Goal: Find specific page/section: Find specific page/section

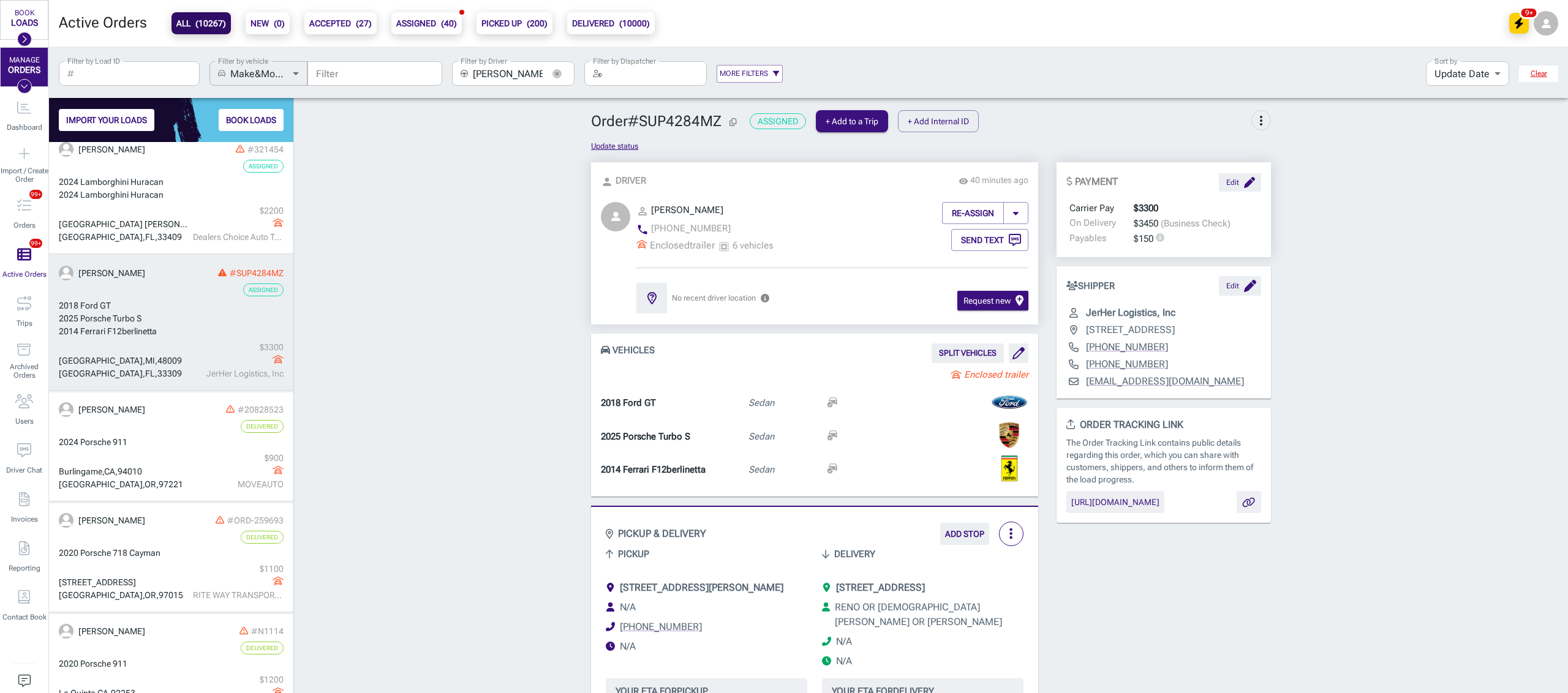
scroll to position [123, 0]
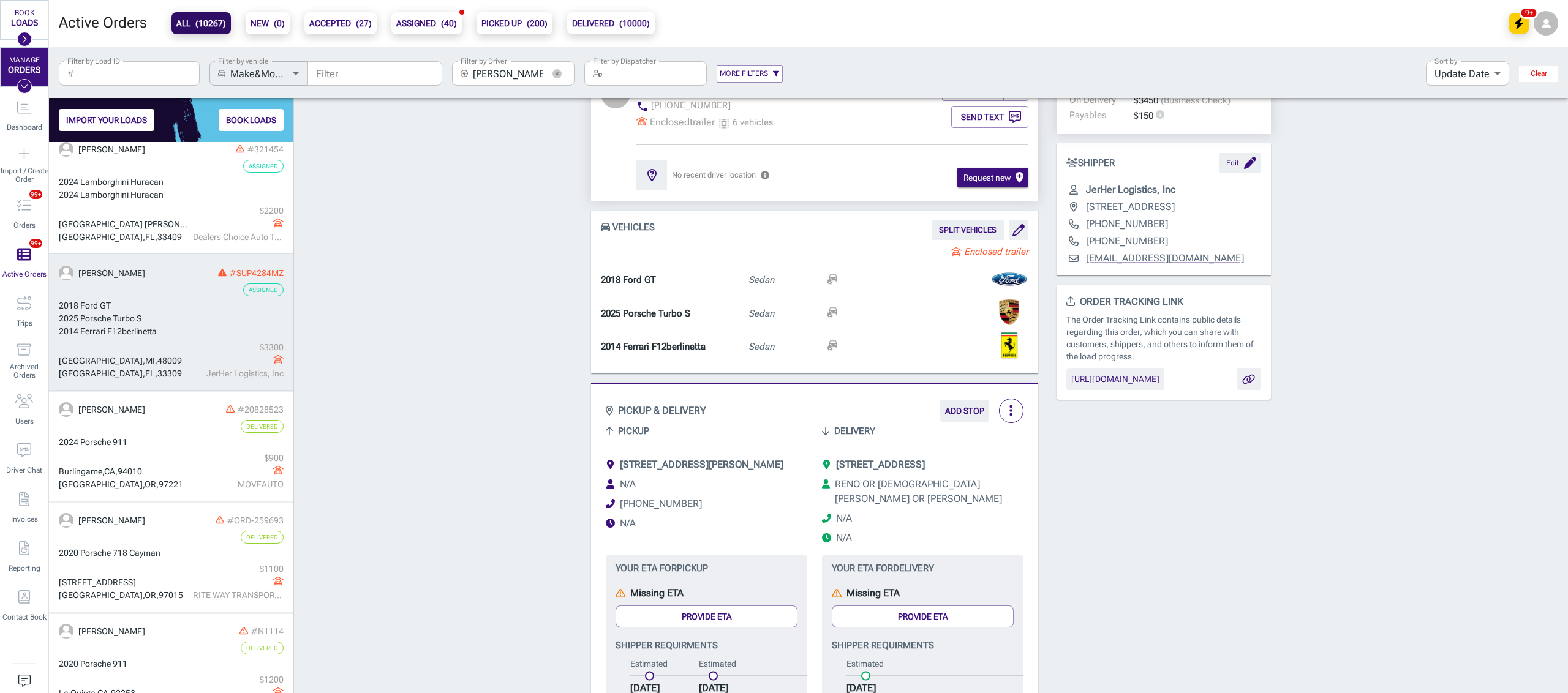
click at [377, 305] on div "Order # SUP4284MZ Assigned + Add to a Trip + Add Internal ID more_vert Update s…" at bounding box center [931, 621] width 1275 height 1274
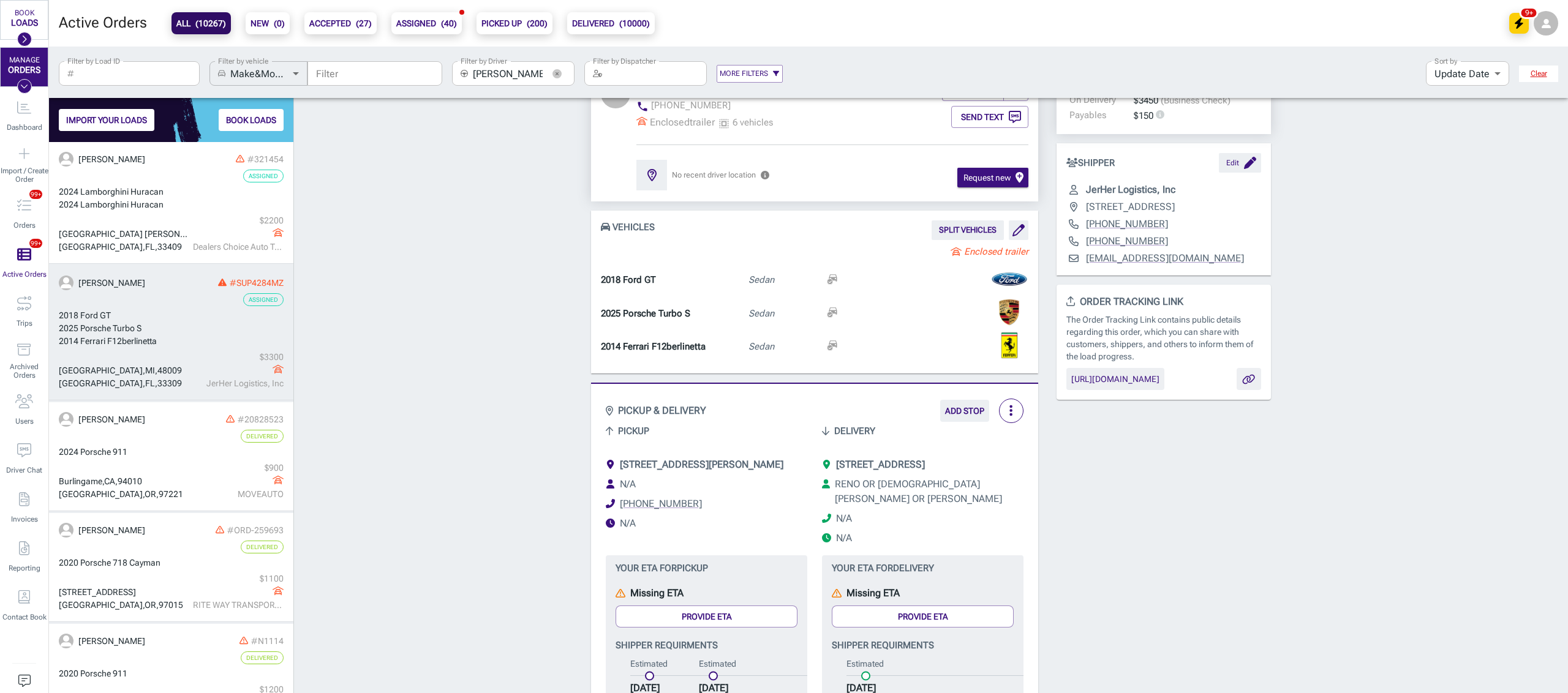
click at [454, 283] on div "Order # SUP4284MZ Assigned + Add to a Trip + Add Internal ID more_vert Update s…" at bounding box center [931, 621] width 1275 height 1274
click at [438, 344] on div "Order # SUP4284MZ Assigned + Add to a Trip + Add Internal ID more_vert Update s…" at bounding box center [931, 621] width 1275 height 1274
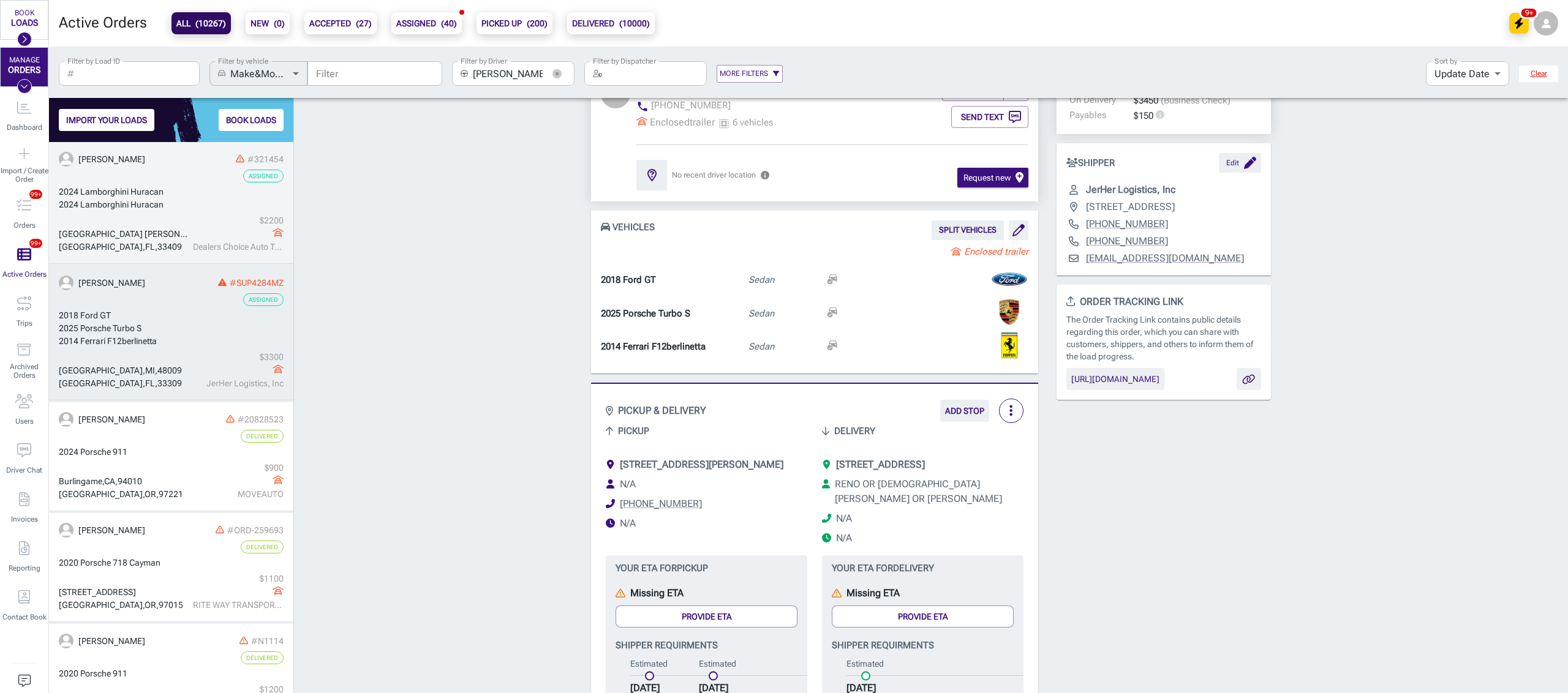
click at [176, 191] on div "2024 Lamborghini Huracan" at bounding box center [171, 192] width 225 height 13
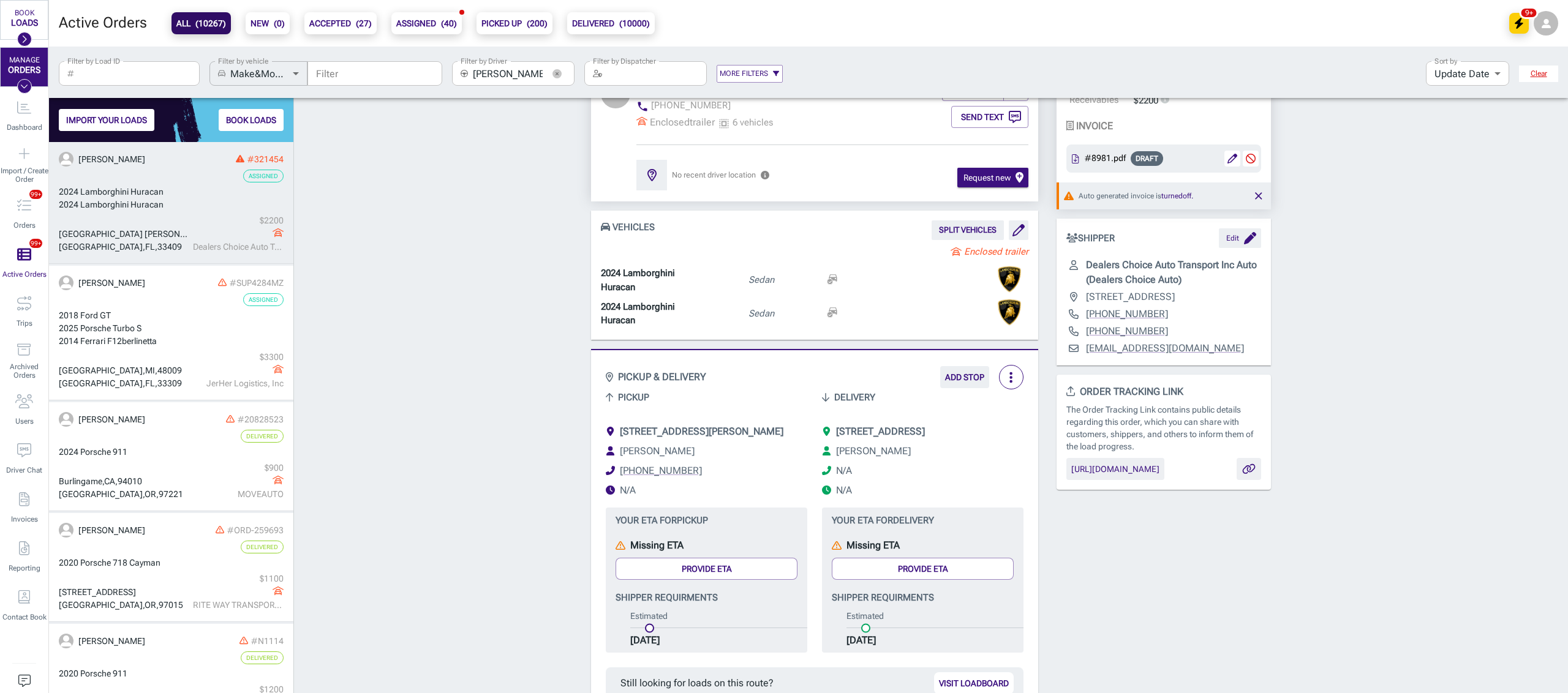
click at [417, 343] on div "Order # 321454 Assigned + Add to a Trip + Add Internal ID more_vert Update stat…" at bounding box center [931, 597] width 1275 height 1226
click at [559, 71] on icon "button" at bounding box center [557, 74] width 9 height 9
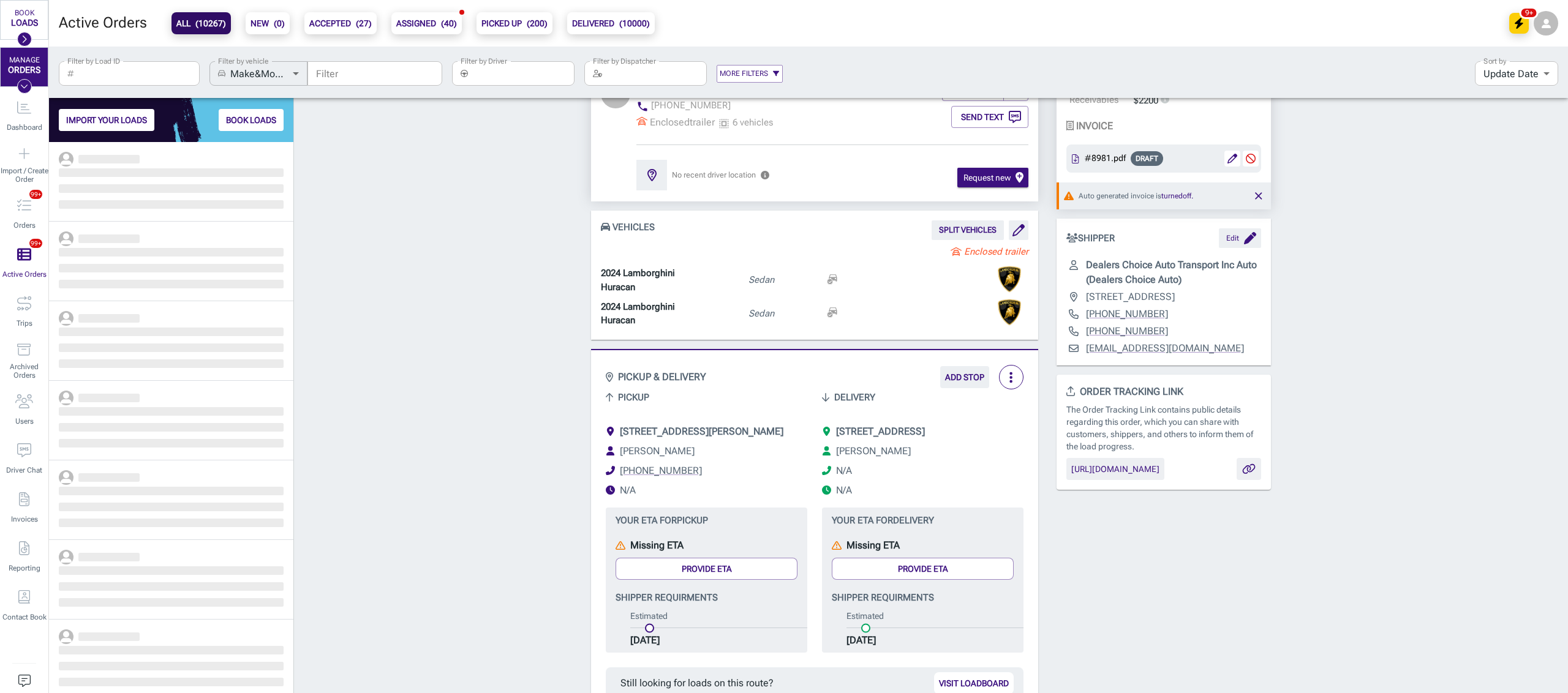
scroll to position [539, 231]
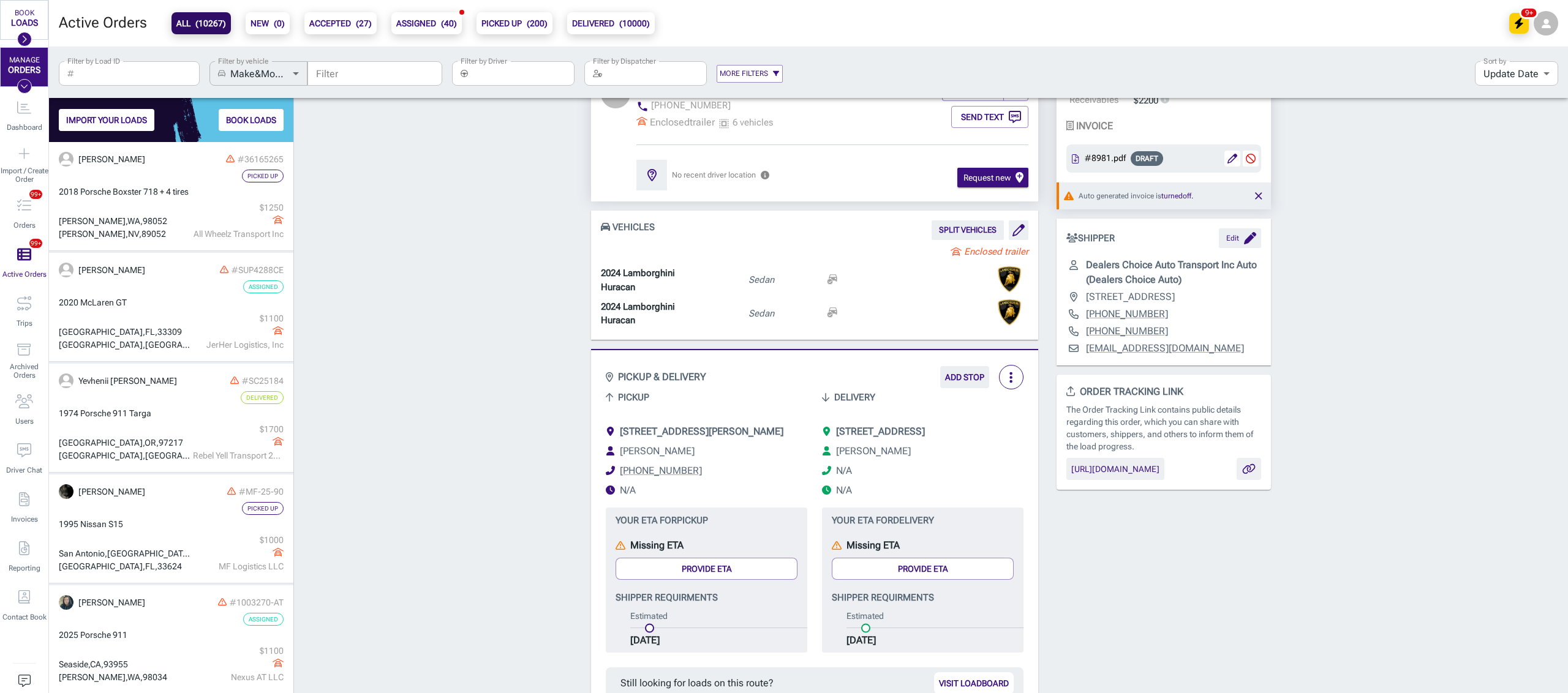
click at [499, 66] on label "Filter by Driver" at bounding box center [483, 60] width 46 height 10
click at [499, 66] on input "Filter by Driver" at bounding box center [524, 73] width 102 height 24
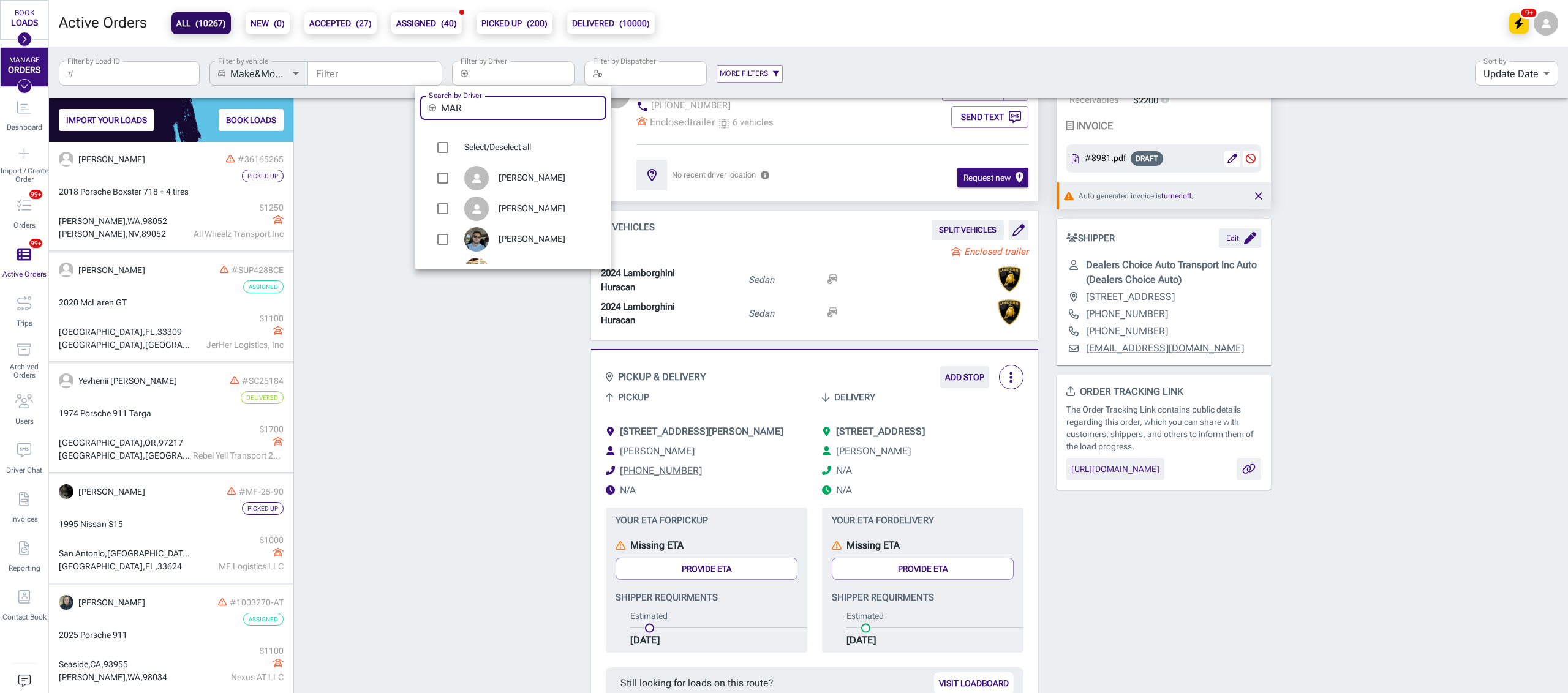
drag, startPoint x: 482, startPoint y: 107, endPoint x: 408, endPoint y: 104, distance: 74.1
click at [410, 104] on div "Search by Driver ​ MAR Search by Driver Select/Deselect all [PERSON_NAME] [PERS…" at bounding box center [784, 346] width 1568 height 693
click at [407, 361] on div at bounding box center [784, 346] width 1568 height 693
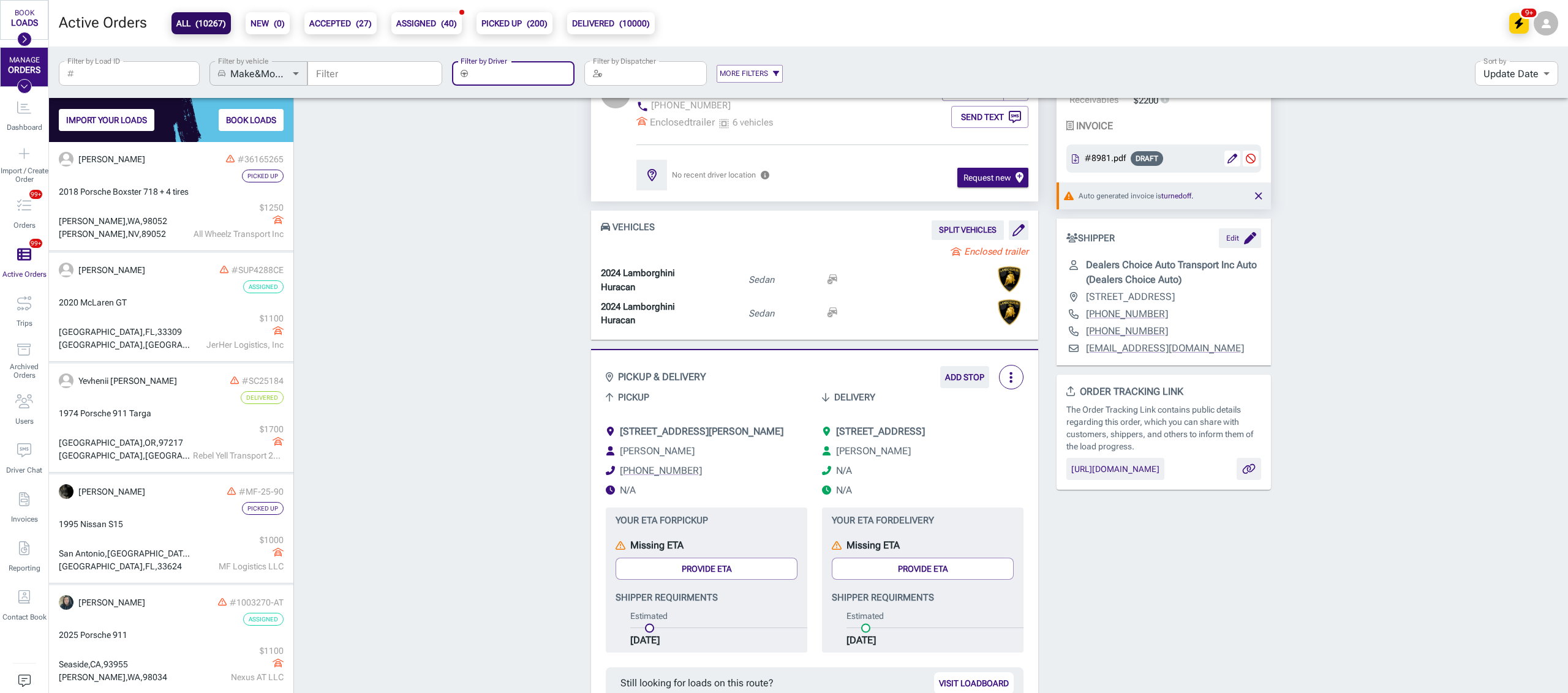
click at [510, 27] on b "PICKED UP ( 200 )" at bounding box center [515, 24] width 66 height 15
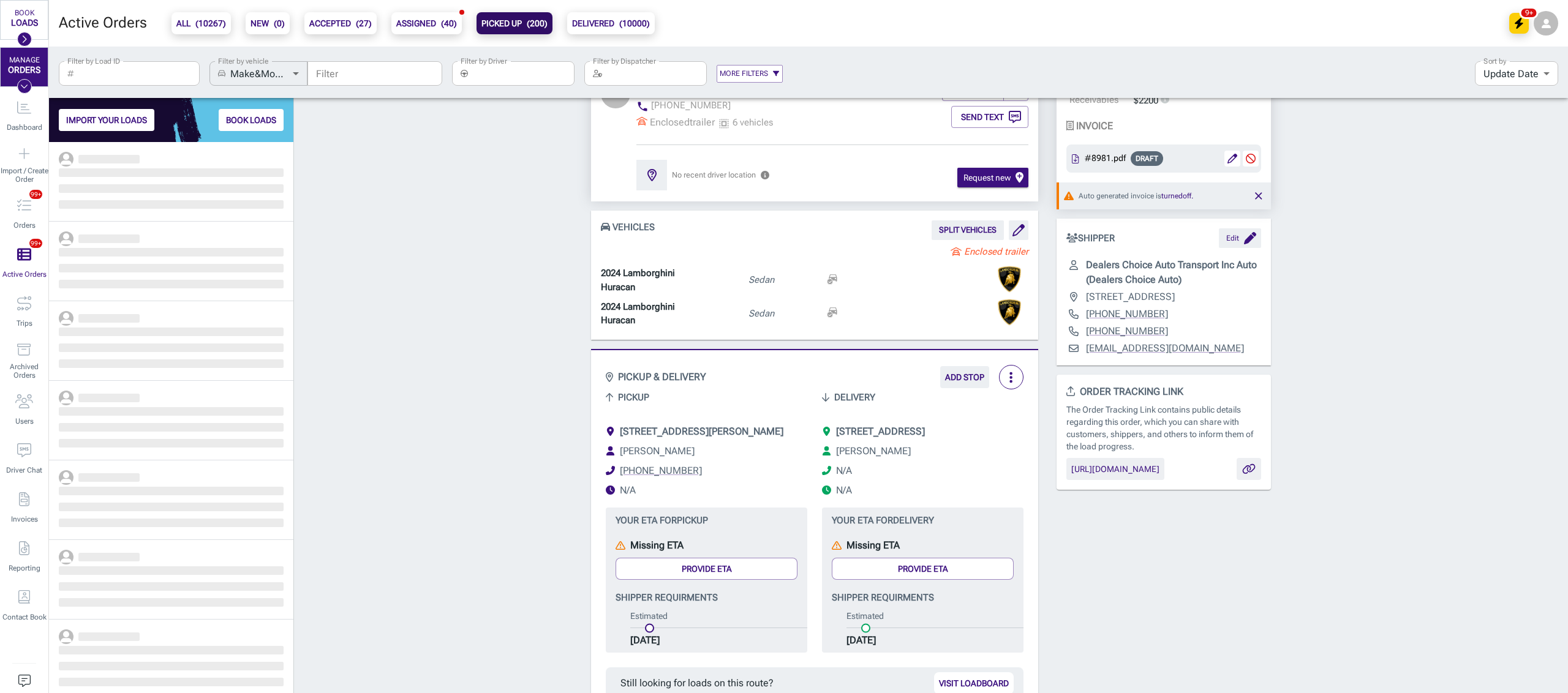
scroll to position [539, 231]
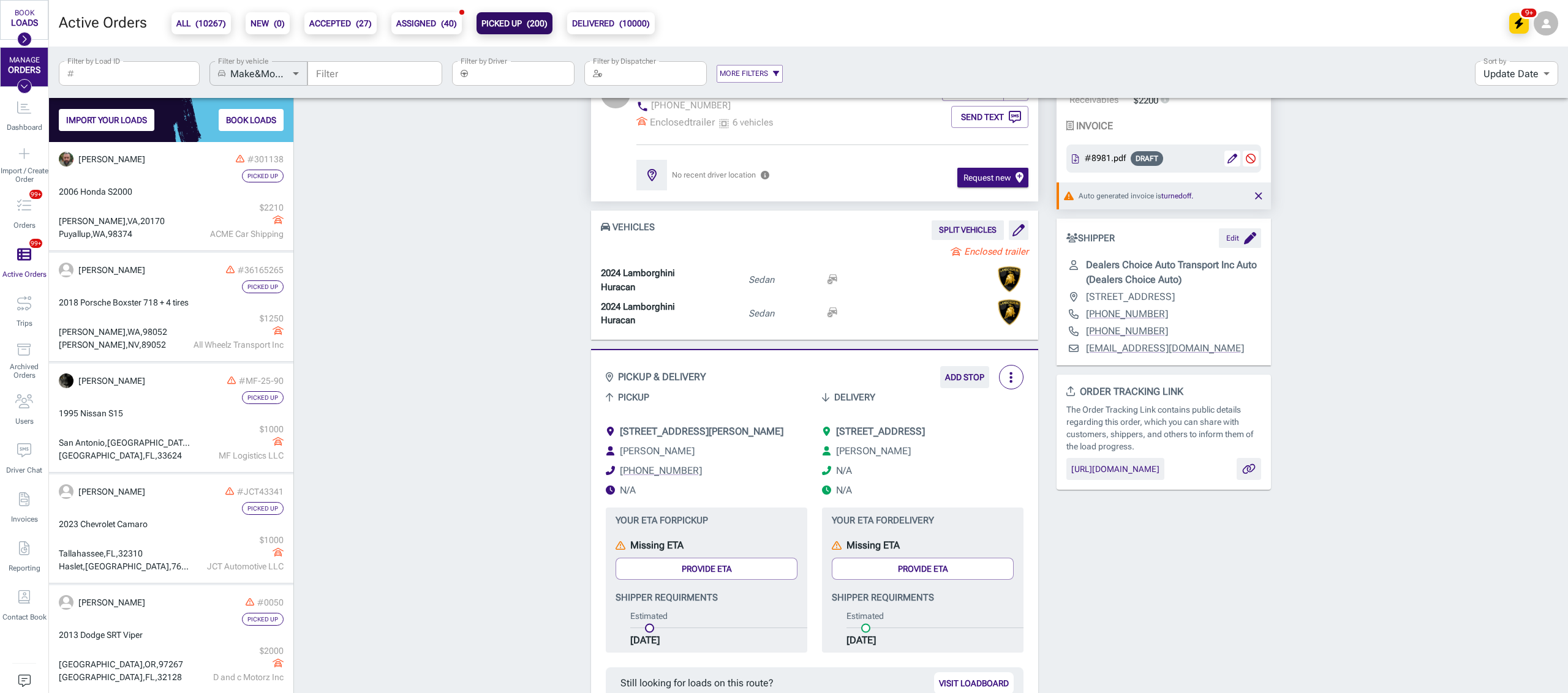
click at [487, 77] on input "Filter by Driver" at bounding box center [524, 73] width 102 height 24
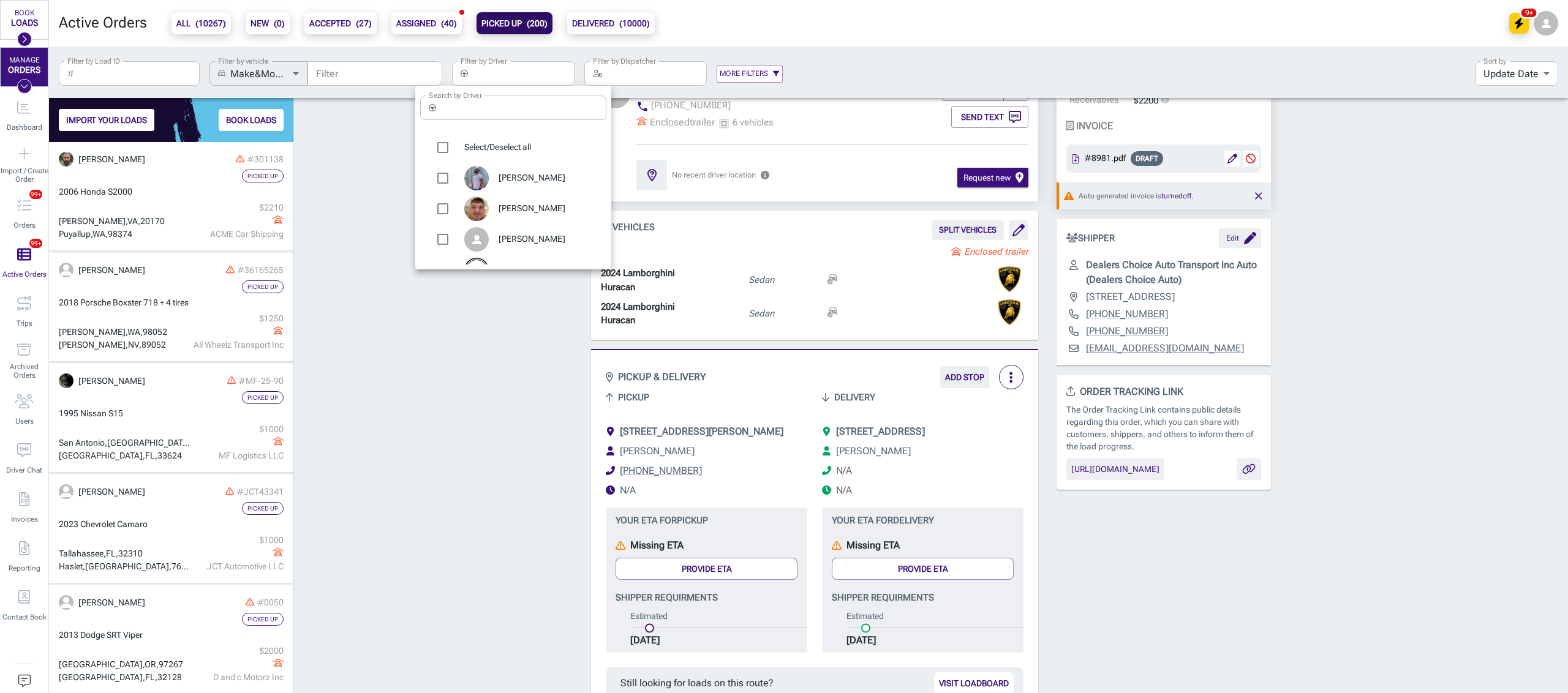
click at [459, 107] on input "Search by Driver" at bounding box center [524, 108] width 166 height 24
type input "con"
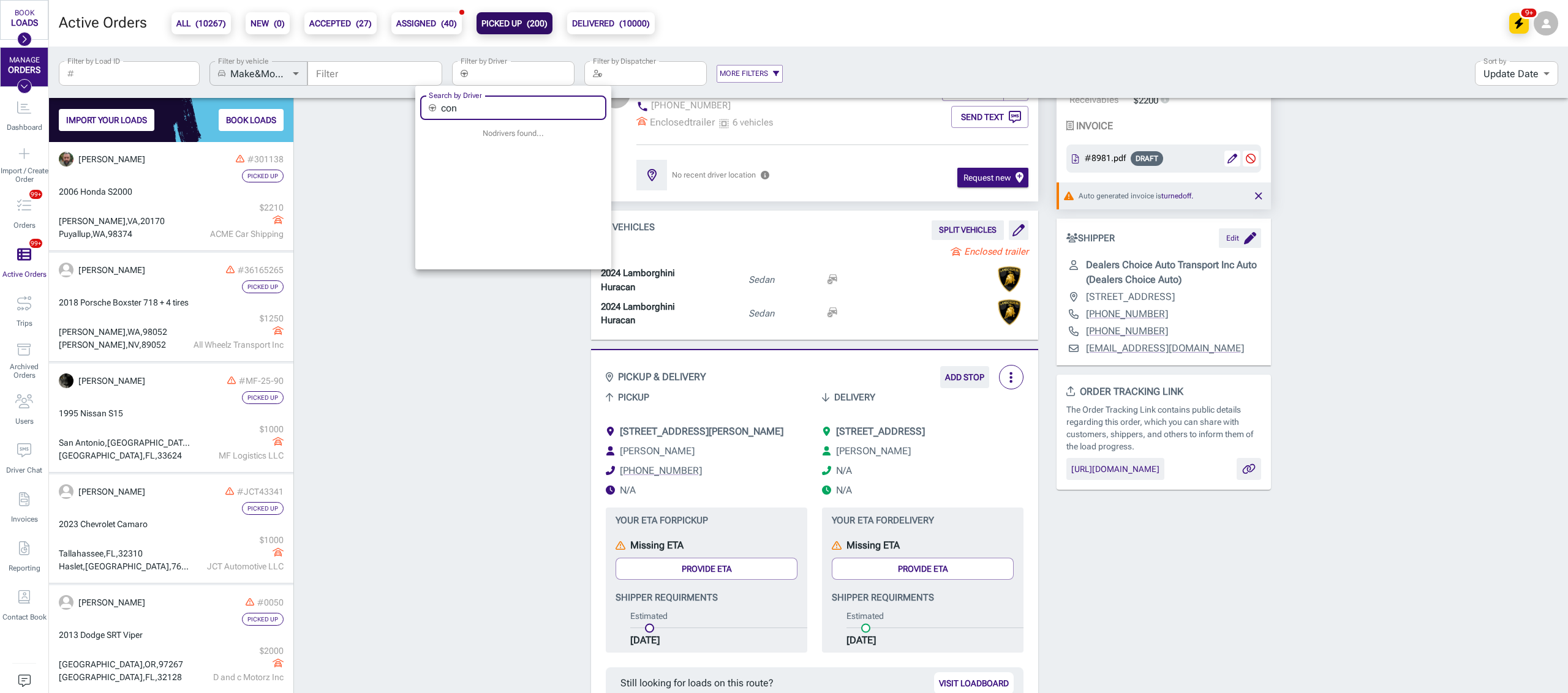
drag, startPoint x: 479, startPoint y: 113, endPoint x: 374, endPoint y: 100, distance: 105.8
click at [374, 101] on div "Search by Driver ​ con Search by Driver No driver s found..." at bounding box center [784, 346] width 1568 height 693
type input "bog"
click at [536, 181] on span "[PERSON_NAME]" at bounding box center [547, 178] width 98 height 12
type input "[PERSON_NAME]"
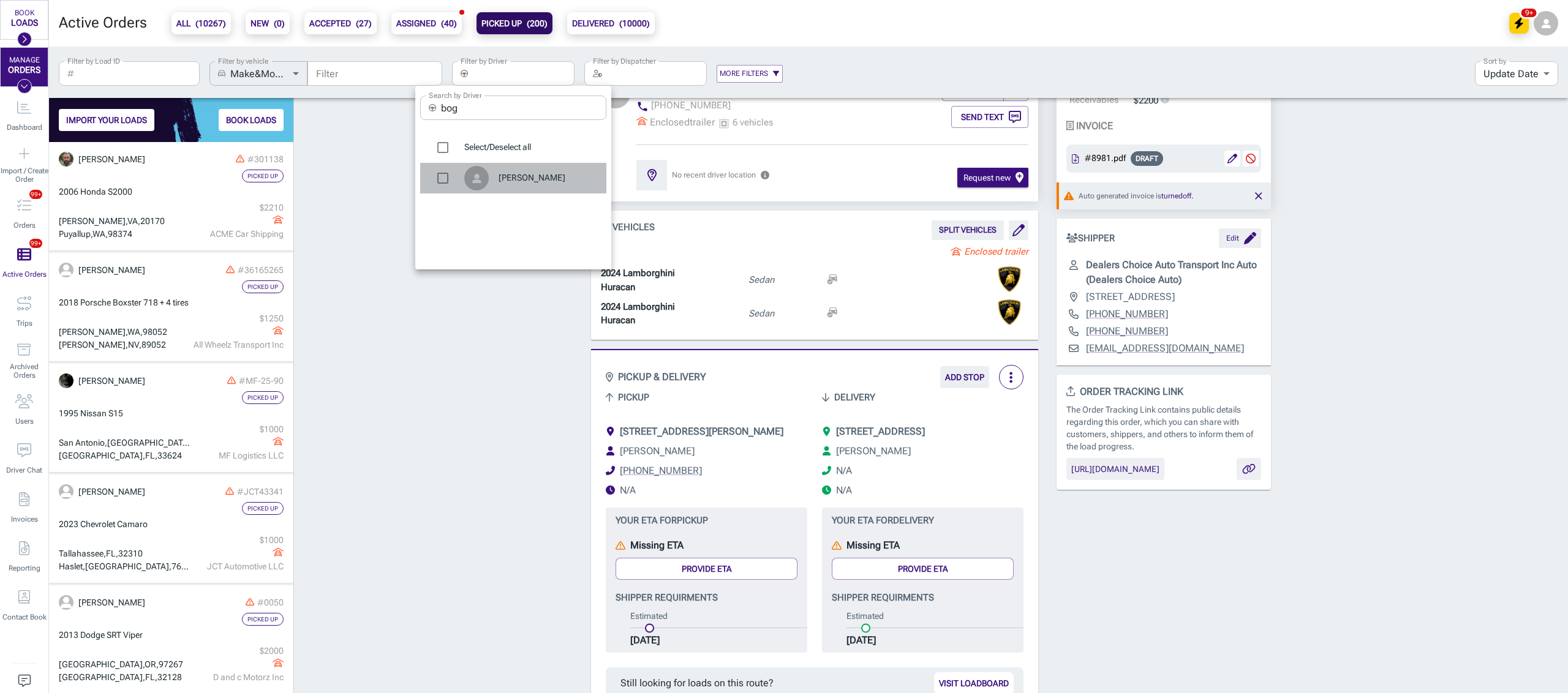
checkbox input "true"
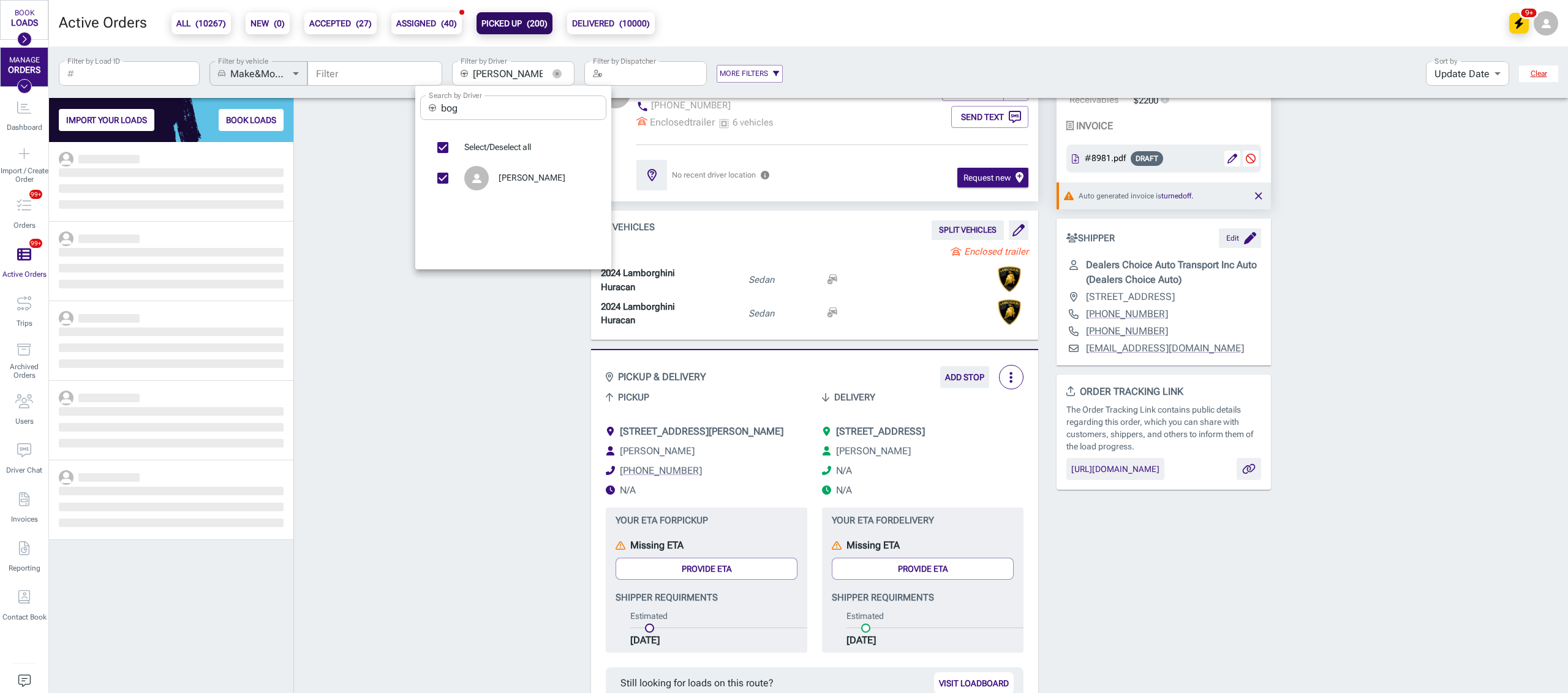
scroll to position [539, 231]
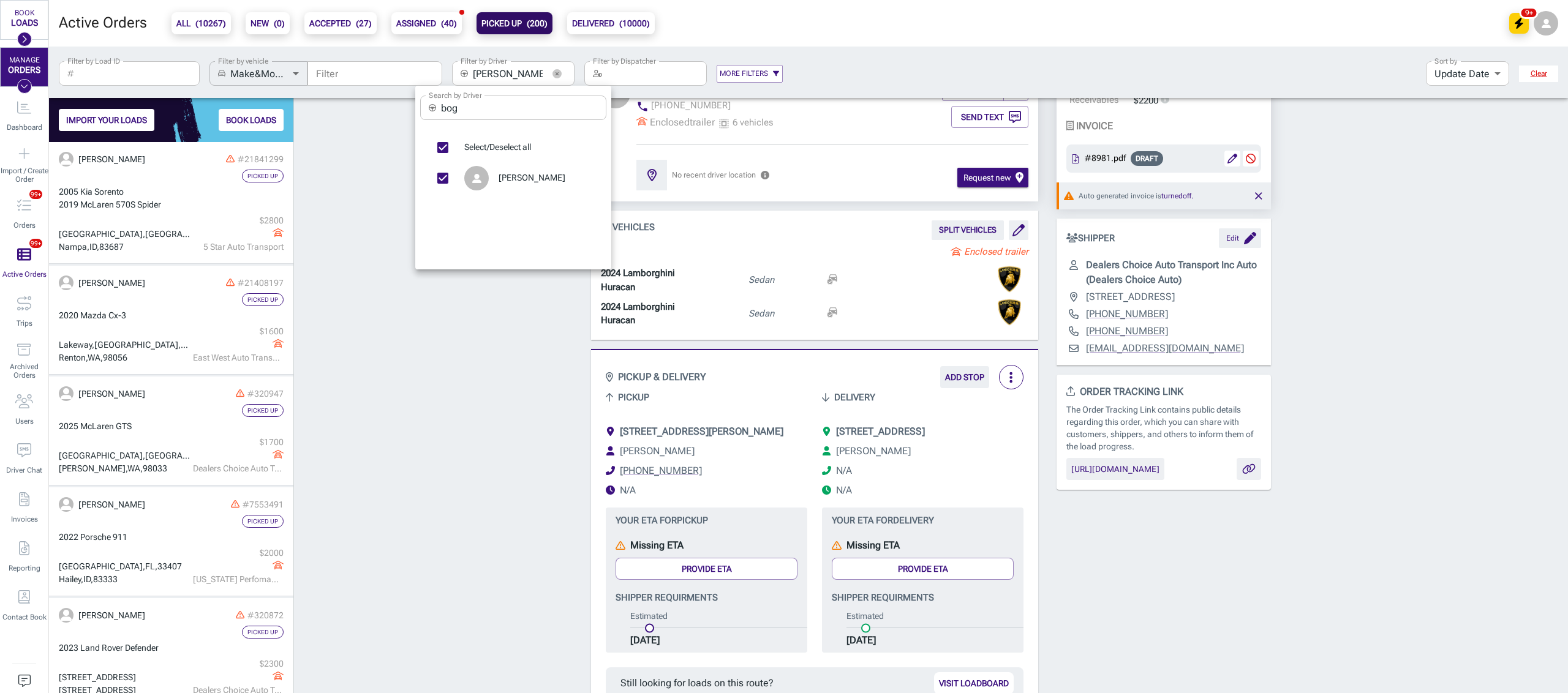
click at [442, 373] on div at bounding box center [784, 346] width 1568 height 693
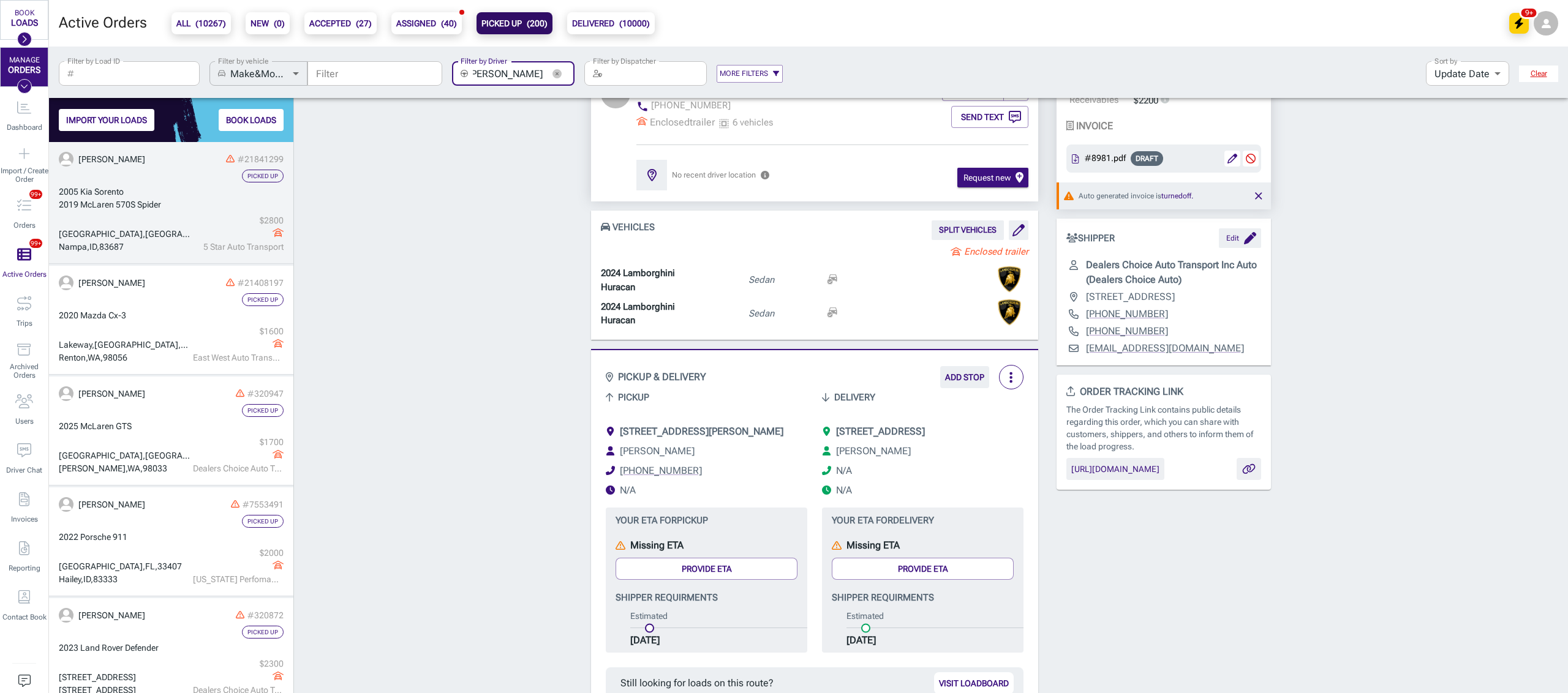
click at [168, 239] on div "[GEOGRAPHIC_DATA]" at bounding box center [124, 234] width 131 height 13
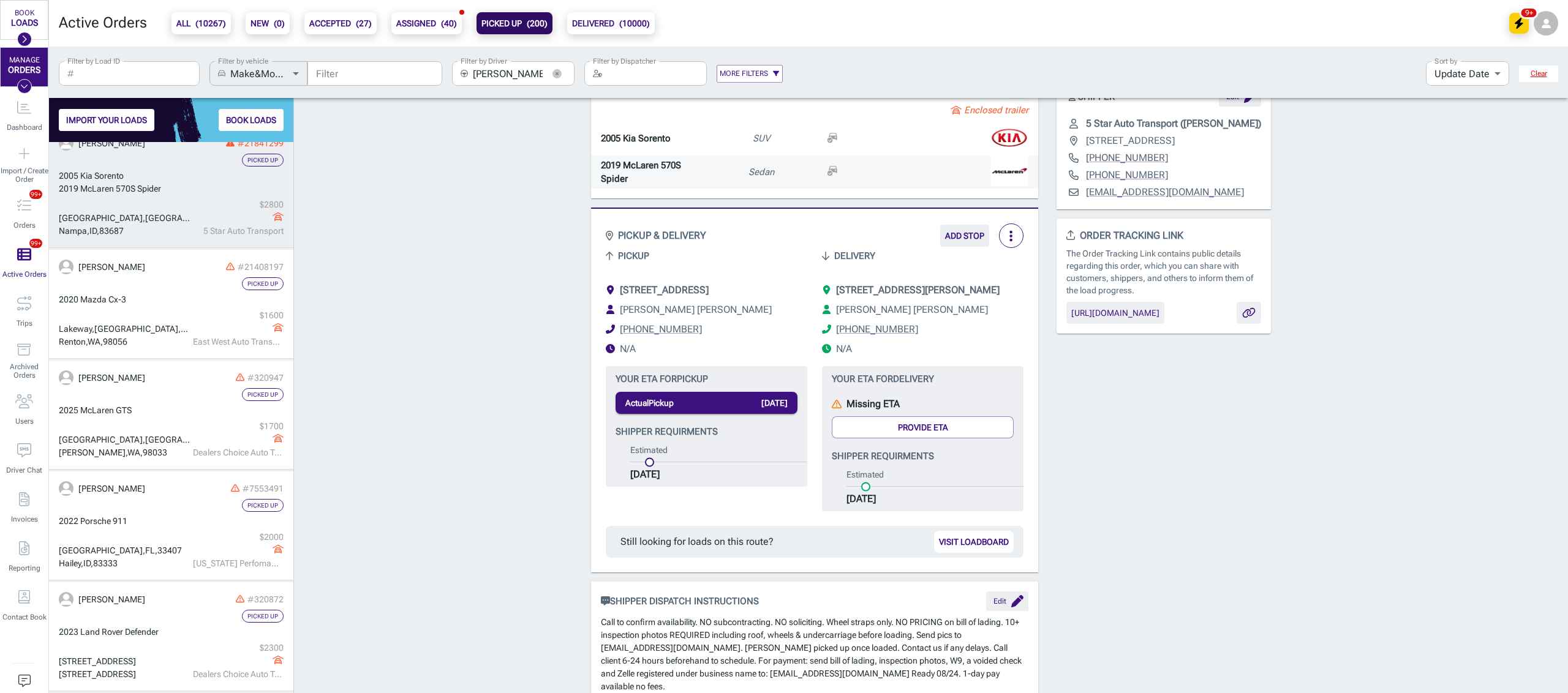
scroll to position [333, 0]
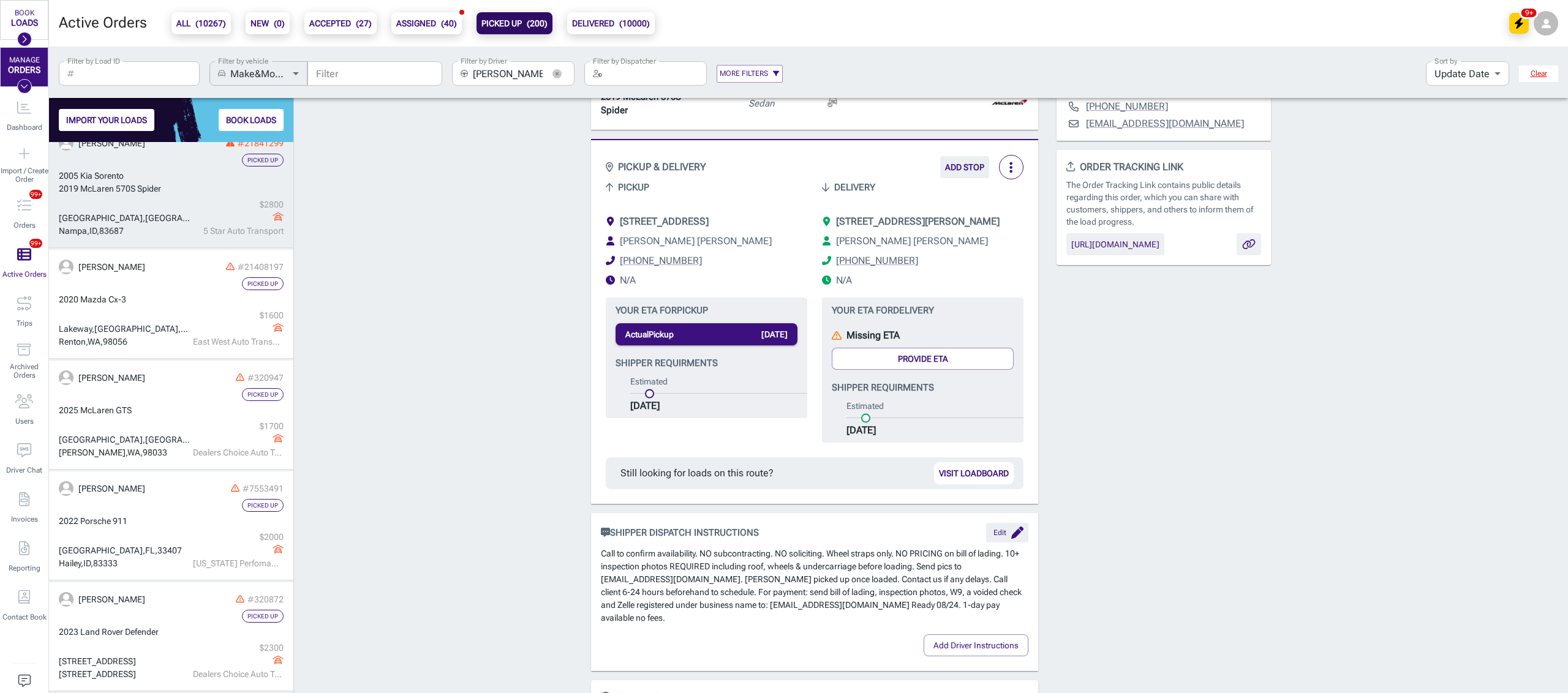
drag, startPoint x: 560, startPoint y: 72, endPoint x: 491, endPoint y: 59, distance: 70.2
click at [560, 72] on icon "button" at bounding box center [557, 74] width 9 height 9
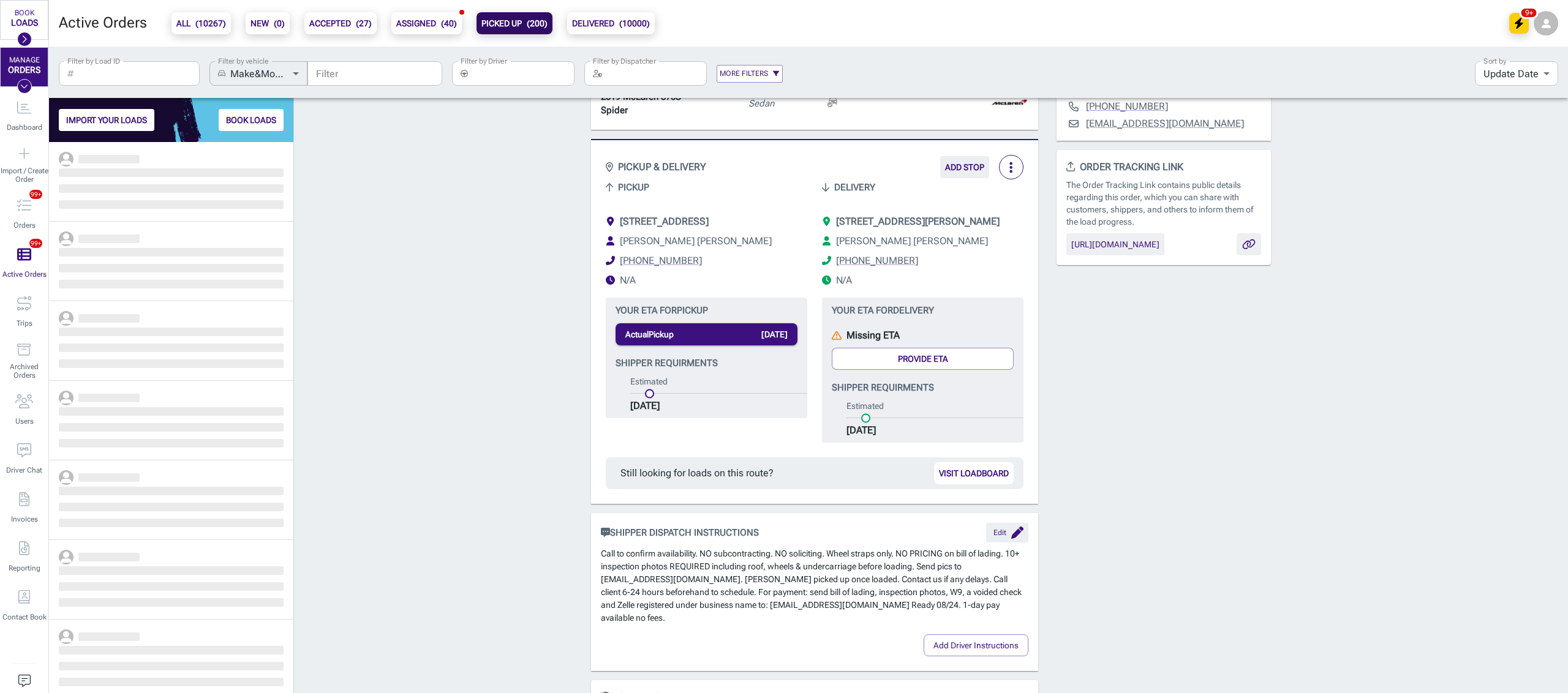
scroll to position [539, 231]
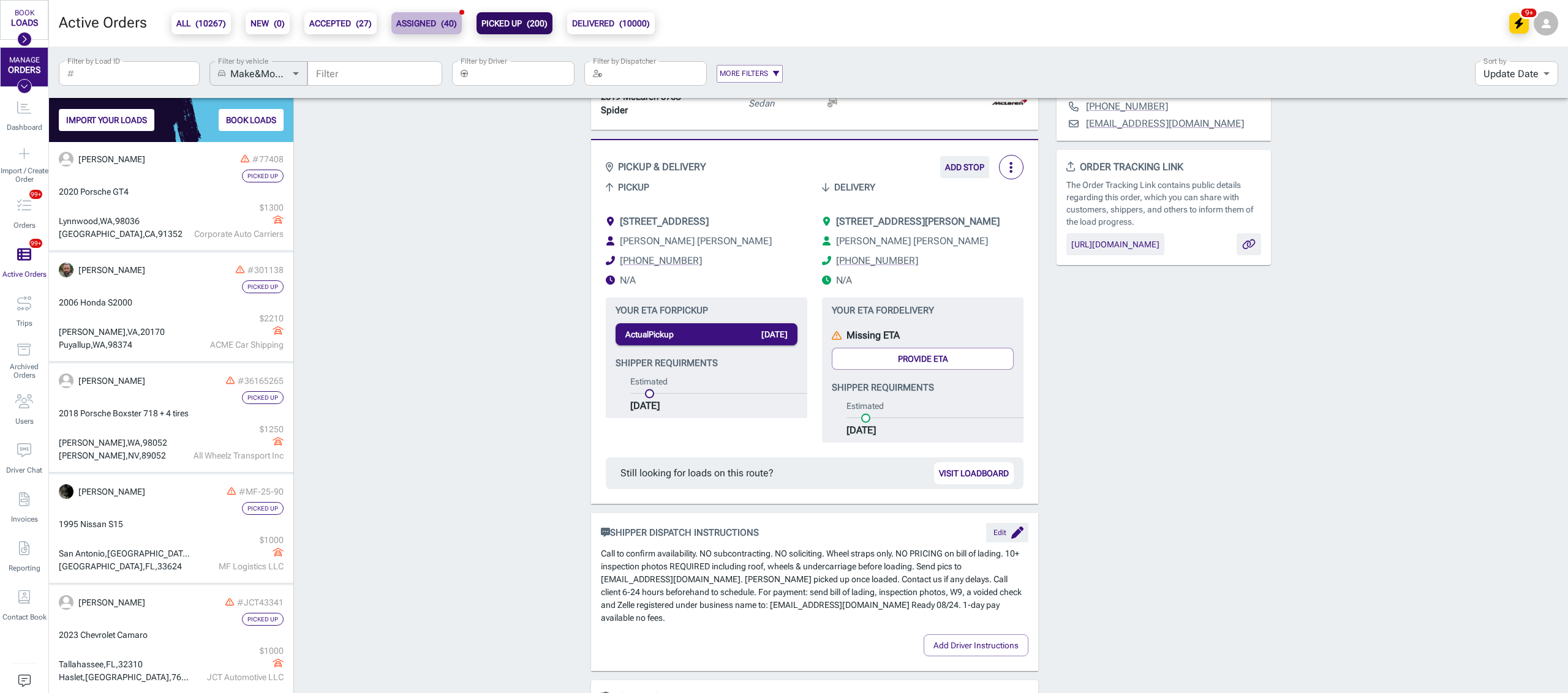
click at [417, 12] on button "ASSIGNED ( 40 )" at bounding box center [426, 23] width 71 height 22
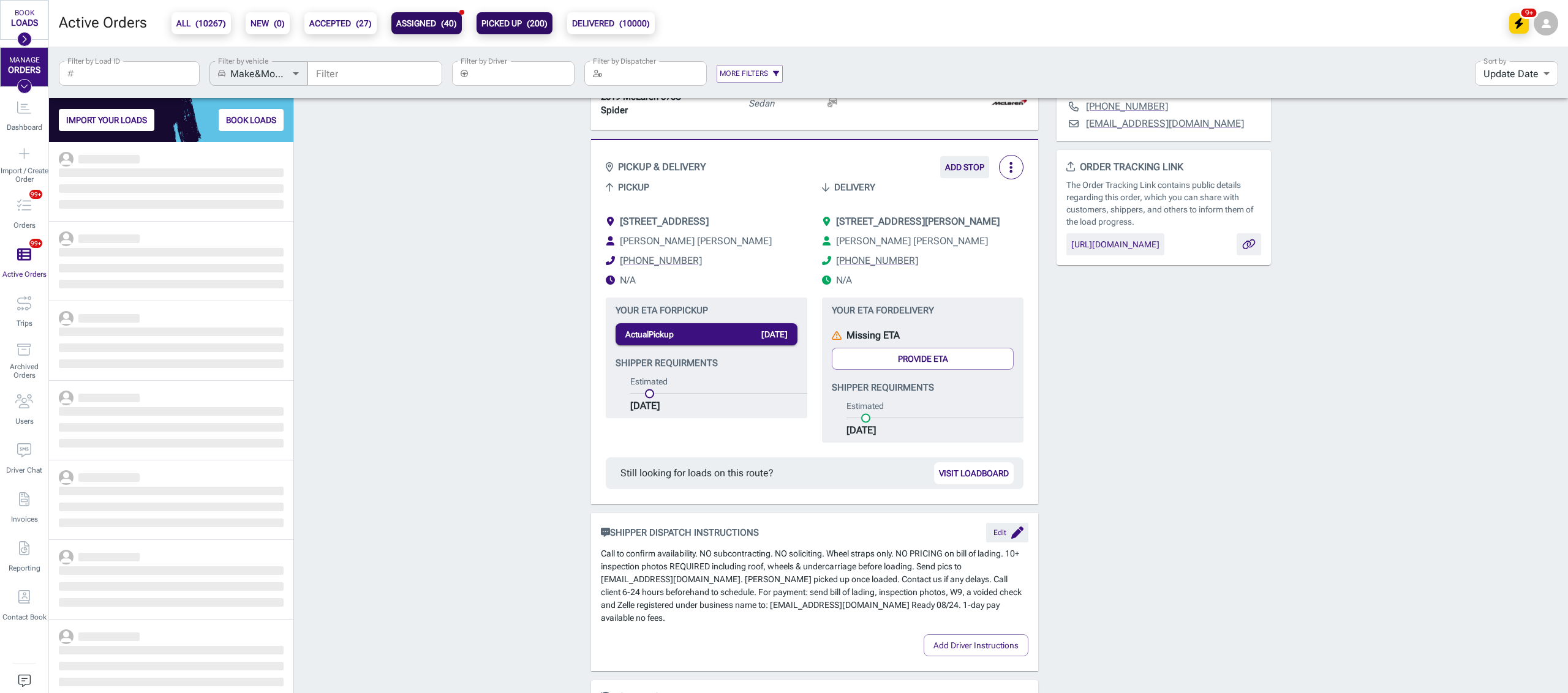
scroll to position [539, 231]
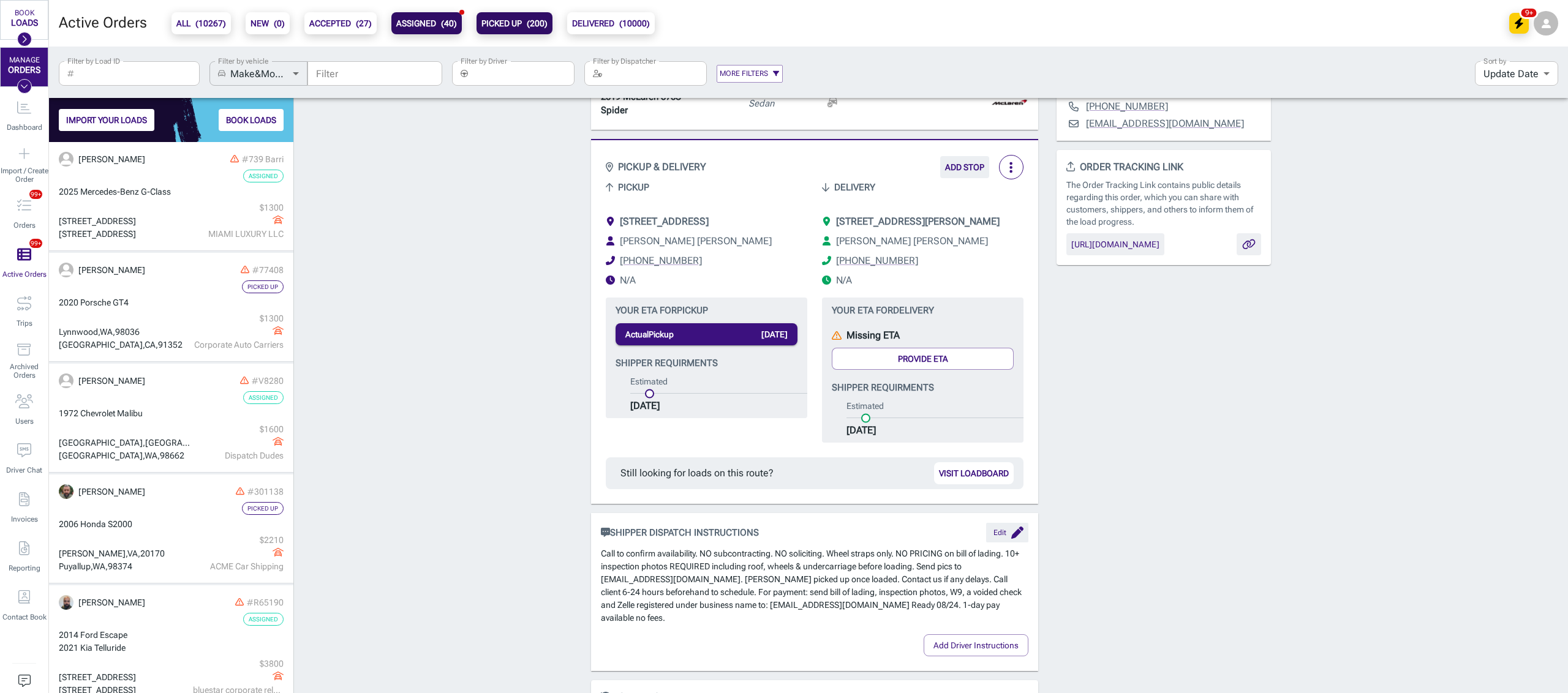
click at [135, 71] on input "Filter by Load ID" at bounding box center [139, 73] width 121 height 24
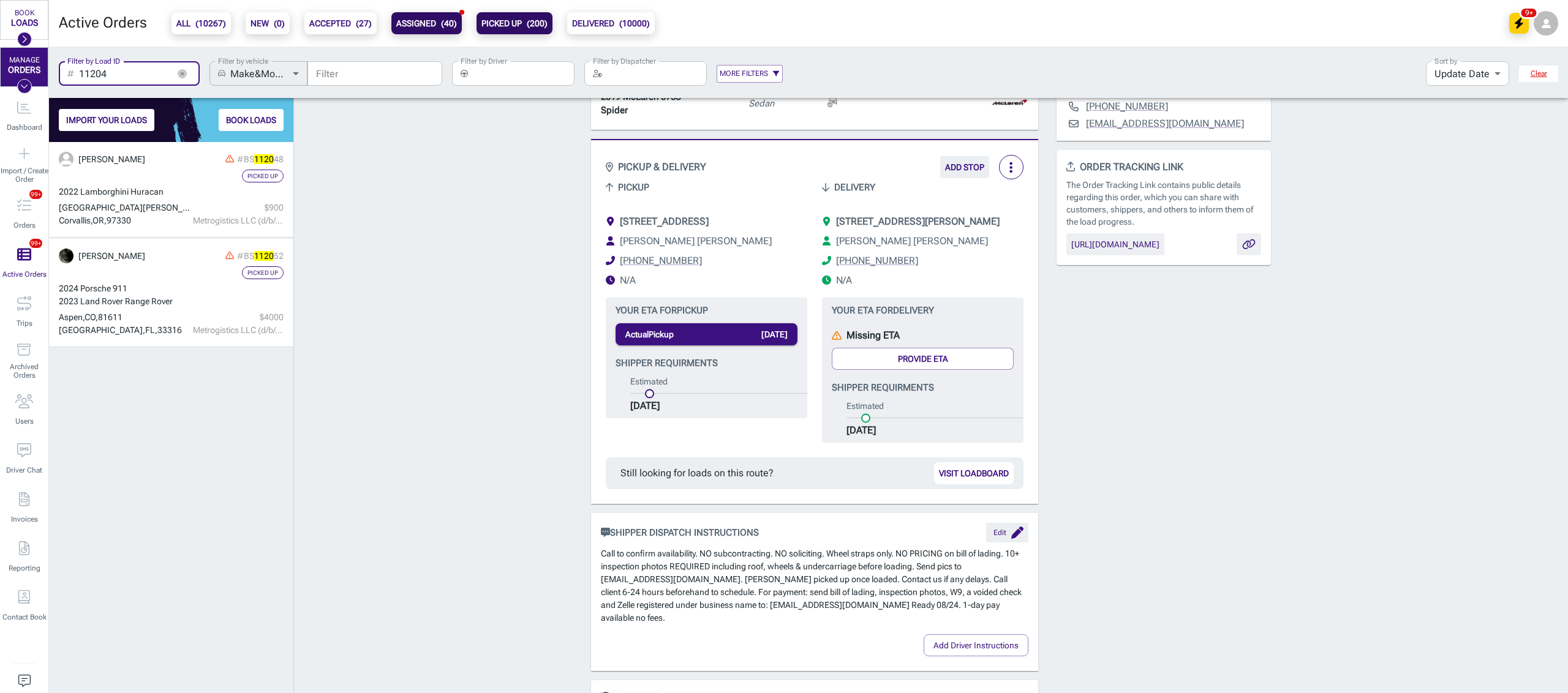
scroll to position [539, 231]
type input "112048"
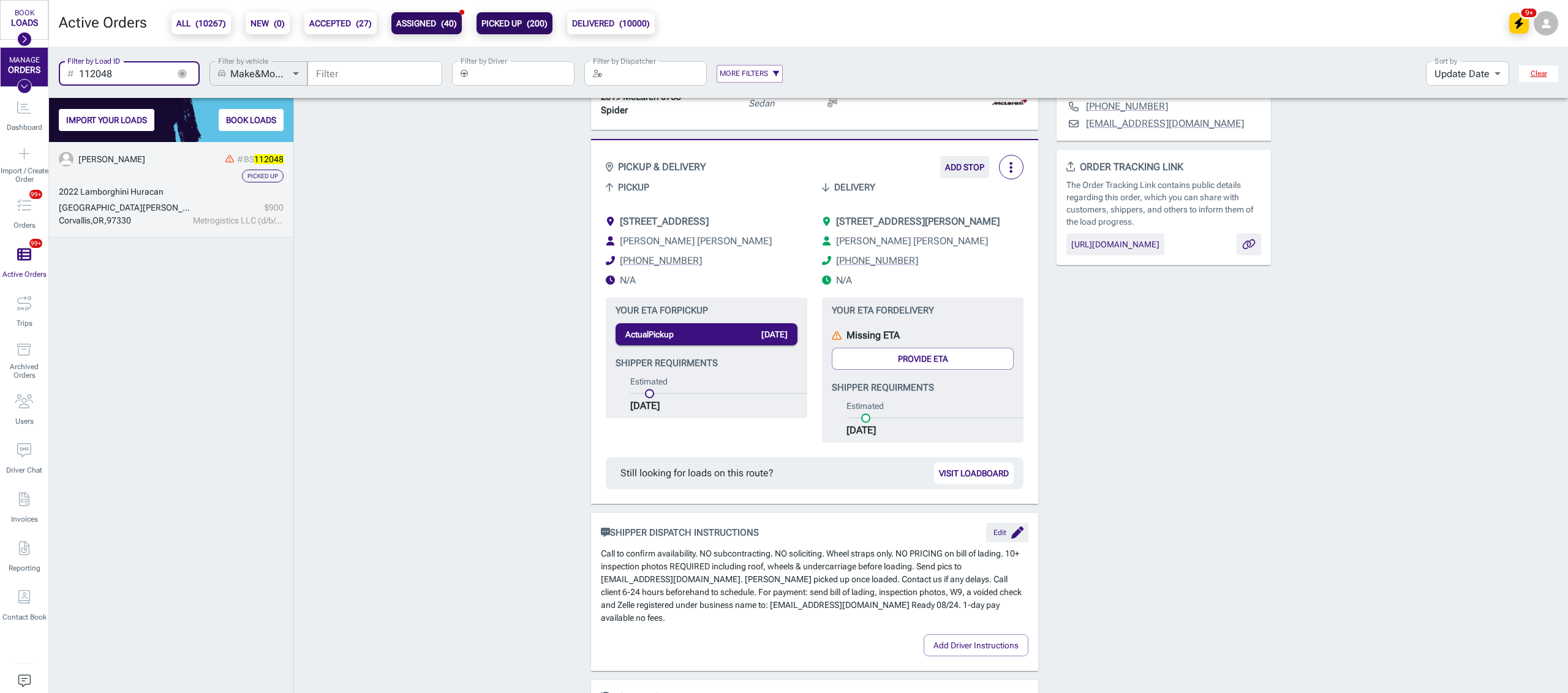
scroll to position [539, 231]
click at [212, 209] on div "$ 900" at bounding box center [238, 208] width 90 height 13
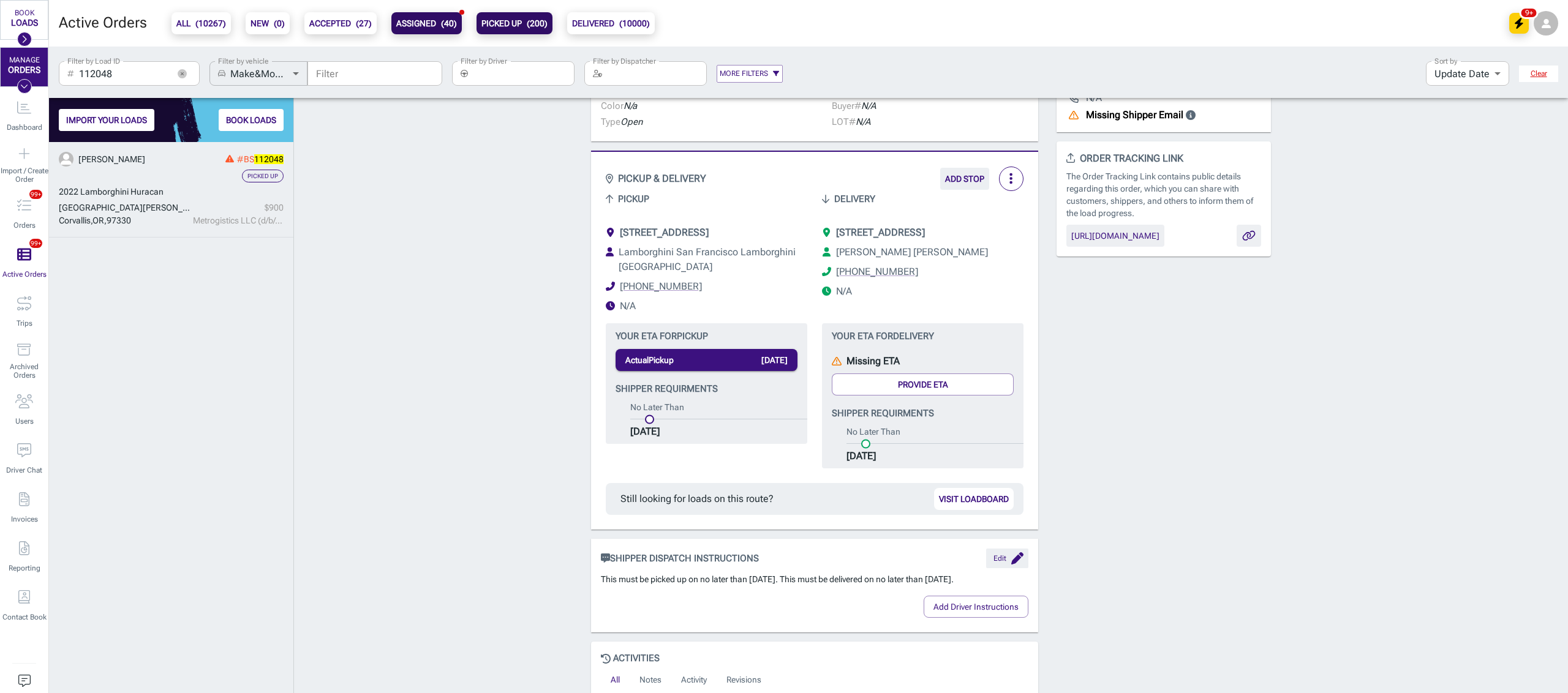
scroll to position [24, 0]
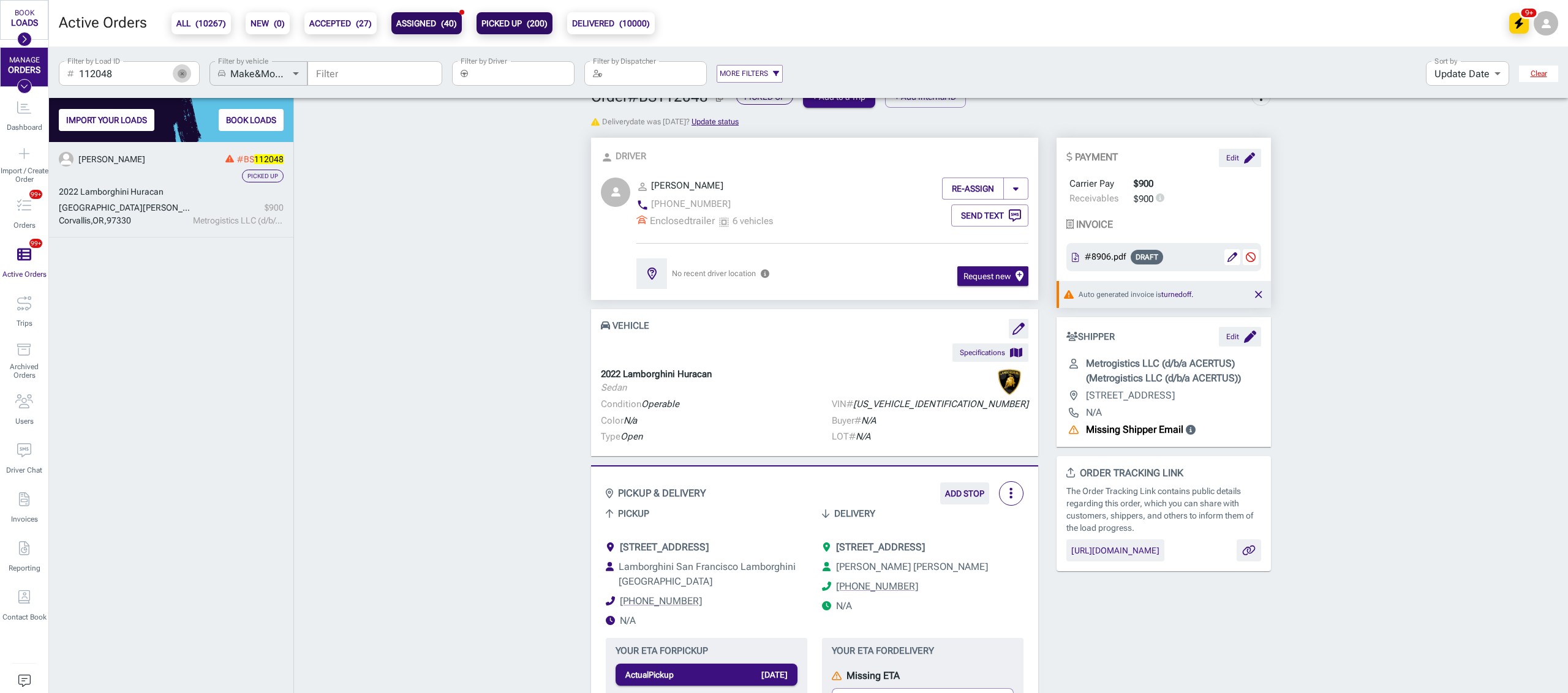
click at [183, 65] on button "button" at bounding box center [182, 73] width 19 height 19
click at [539, 69] on input "Filter by Driver" at bounding box center [524, 73] width 102 height 24
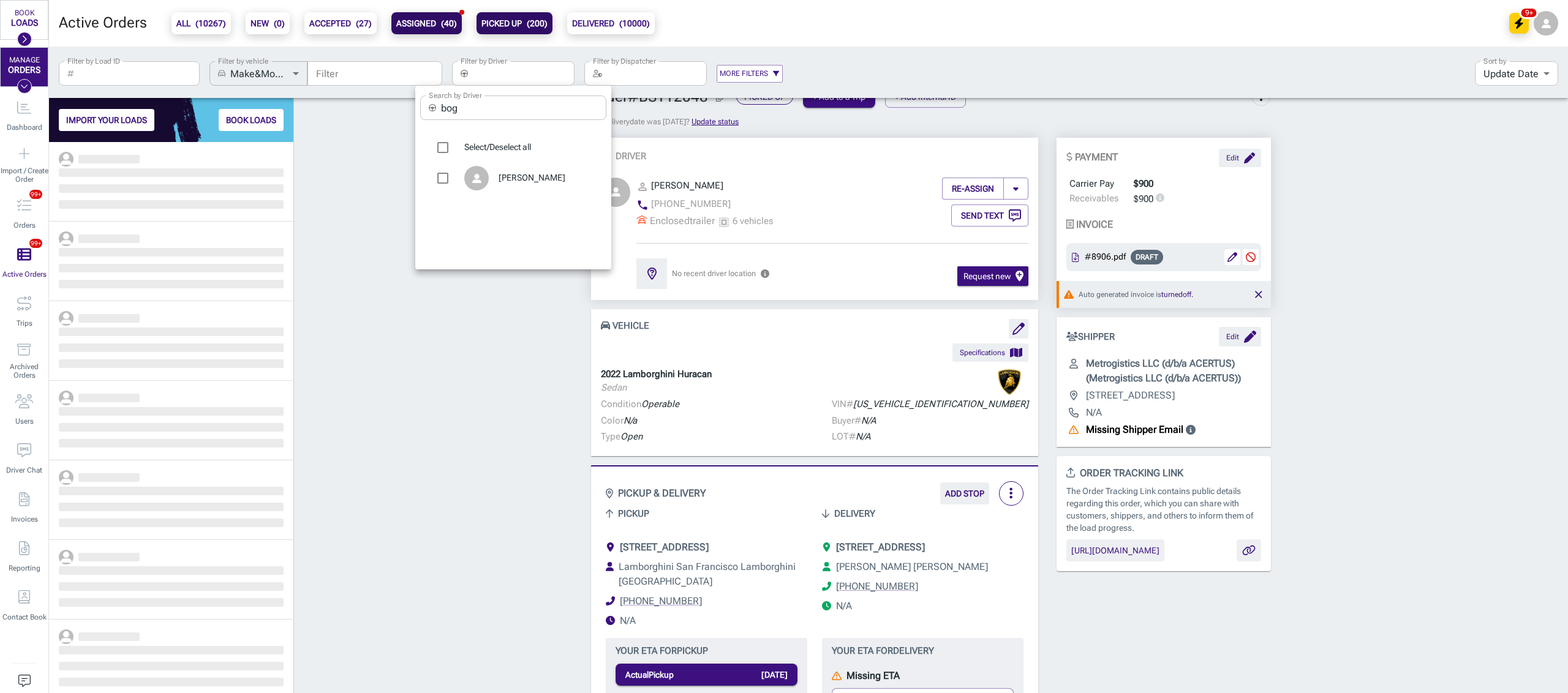
scroll to position [539, 231]
drag, startPoint x: 467, startPoint y: 108, endPoint x: 427, endPoint y: 96, distance: 41.8
click at [427, 96] on div "​ bog Search by Driver" at bounding box center [514, 108] width 186 height 24
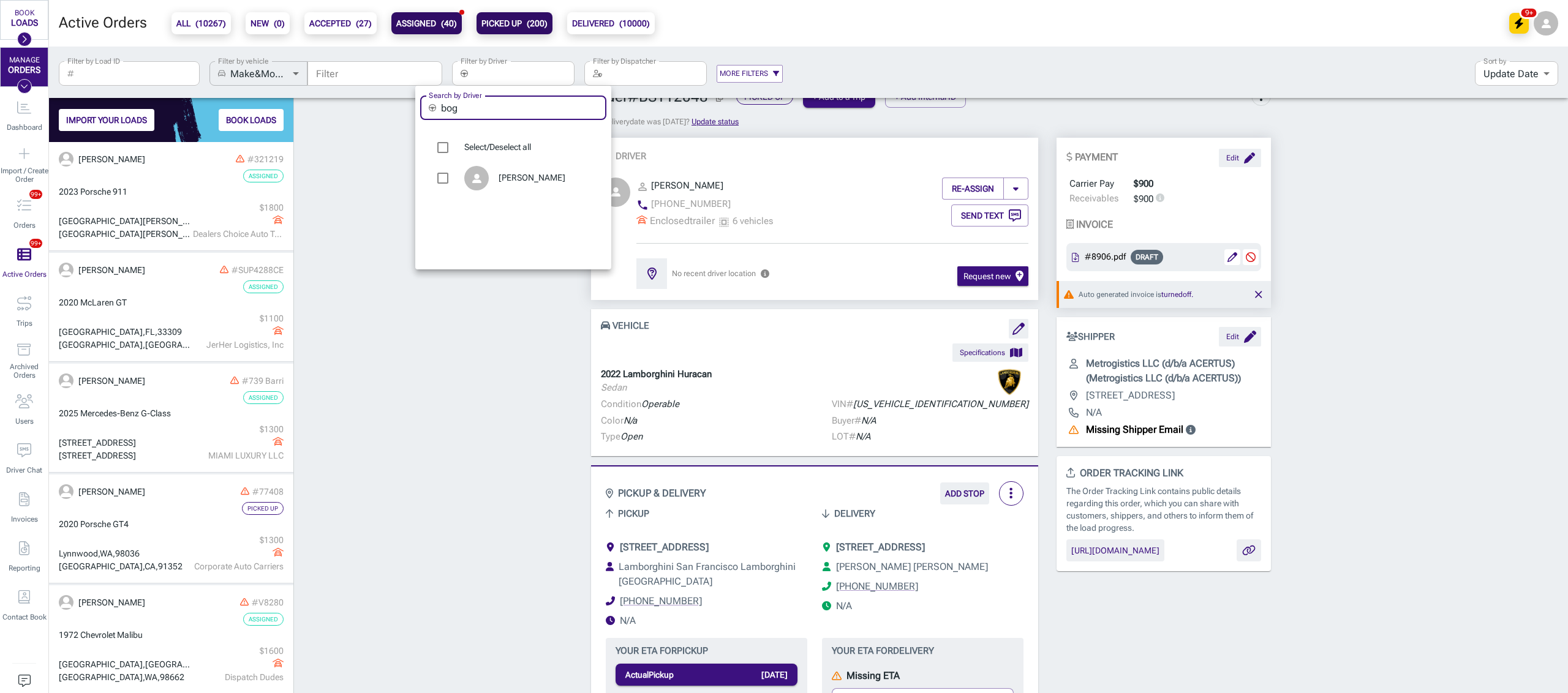
click at [539, 187] on div "[PERSON_NAME]" at bounding box center [514, 178] width 186 height 31
type input "[PERSON_NAME]"
checkbox input "true"
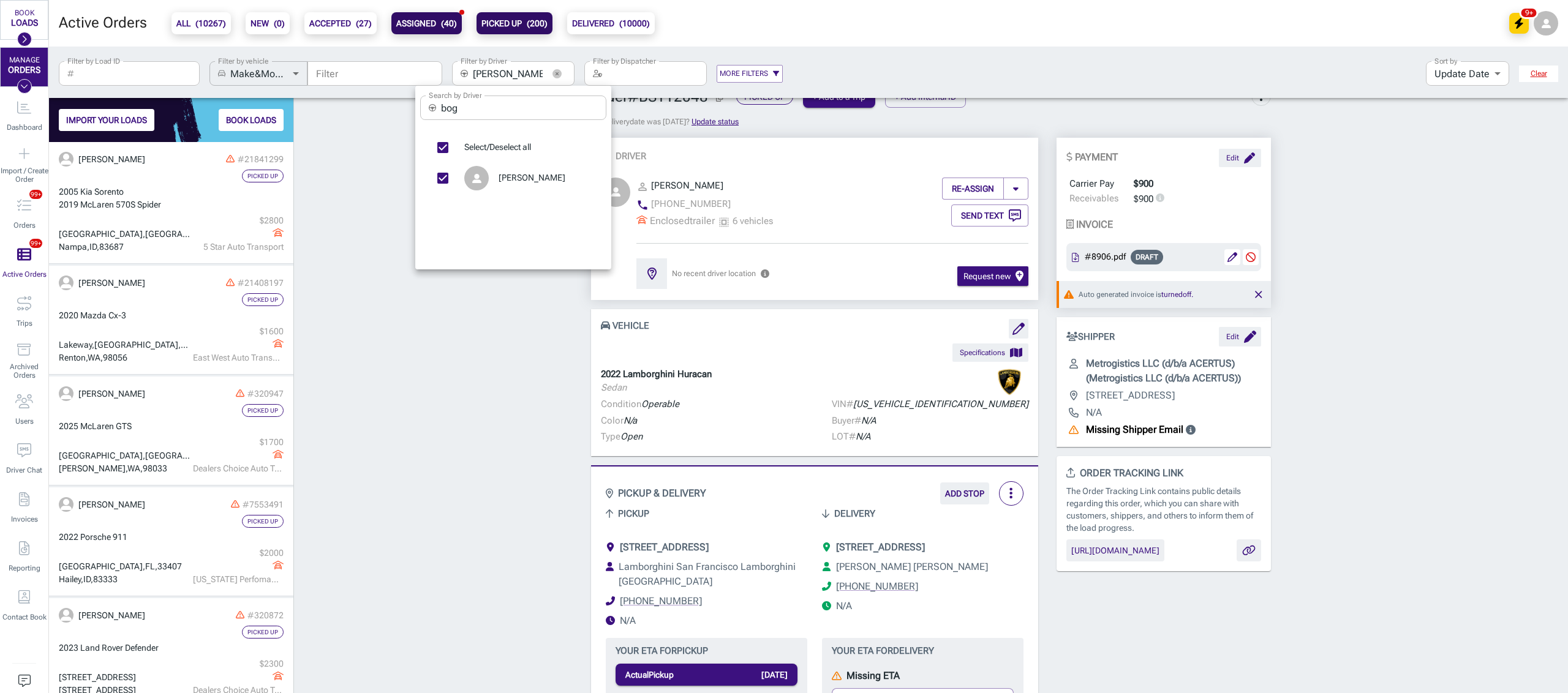
scroll to position [539, 231]
click at [327, 396] on div at bounding box center [784, 346] width 1568 height 693
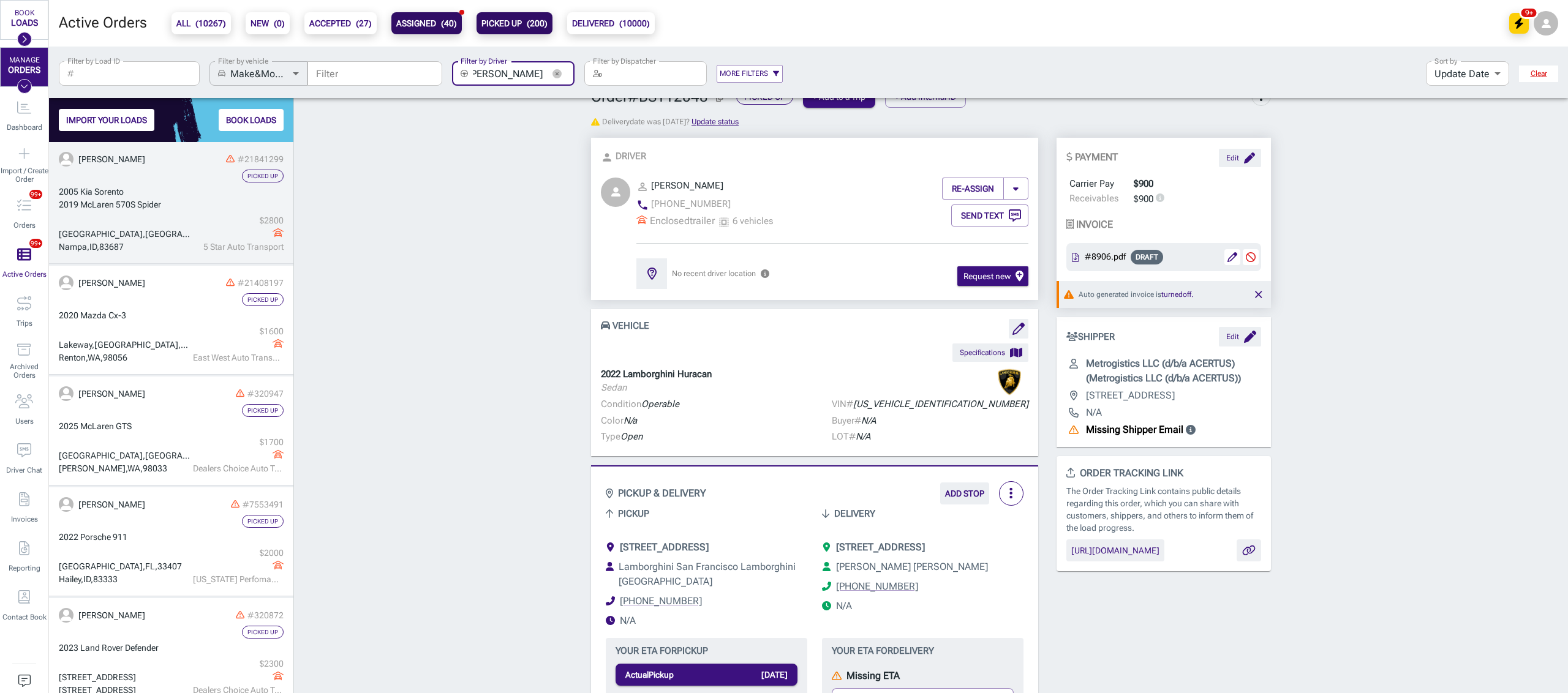
click at [192, 204] on div "2019 McLaren 570S Spider" at bounding box center [171, 205] width 225 height 13
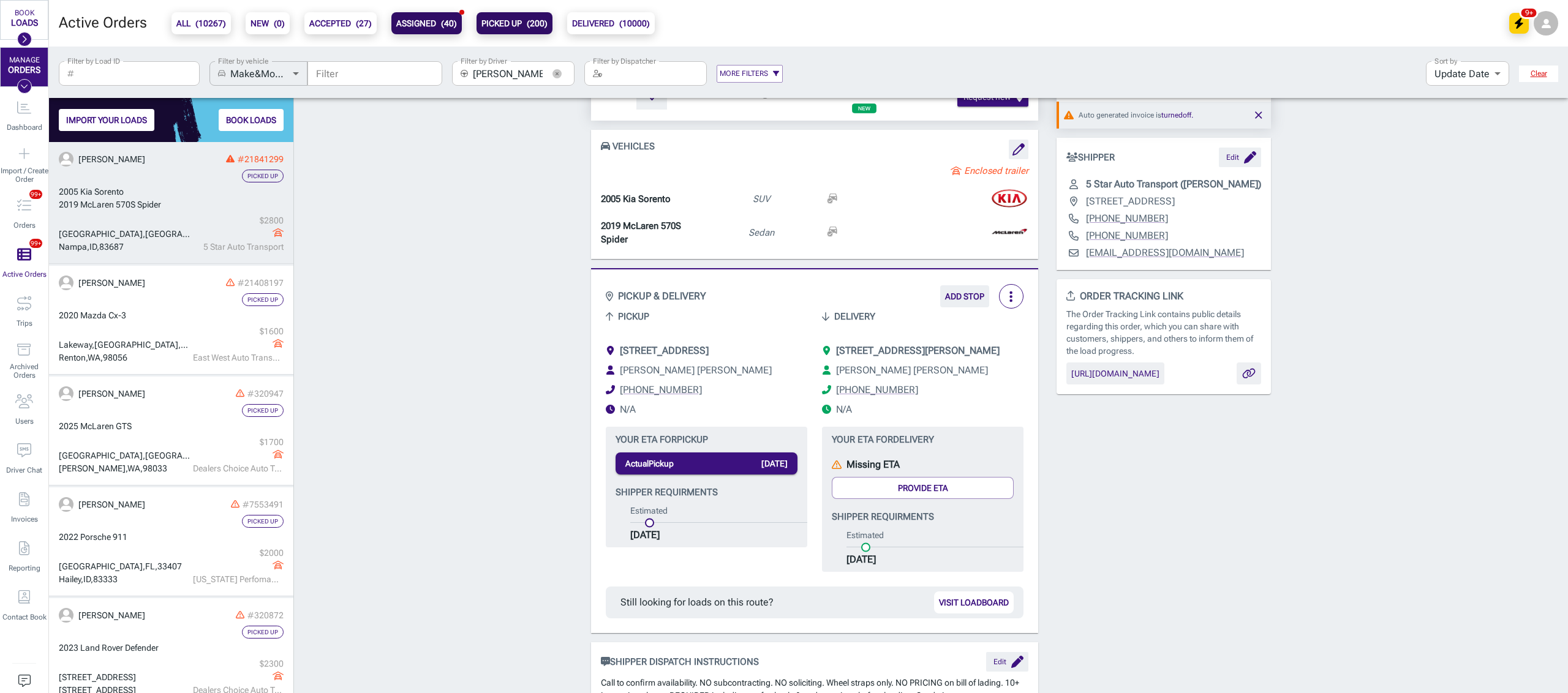
scroll to position [234, 0]
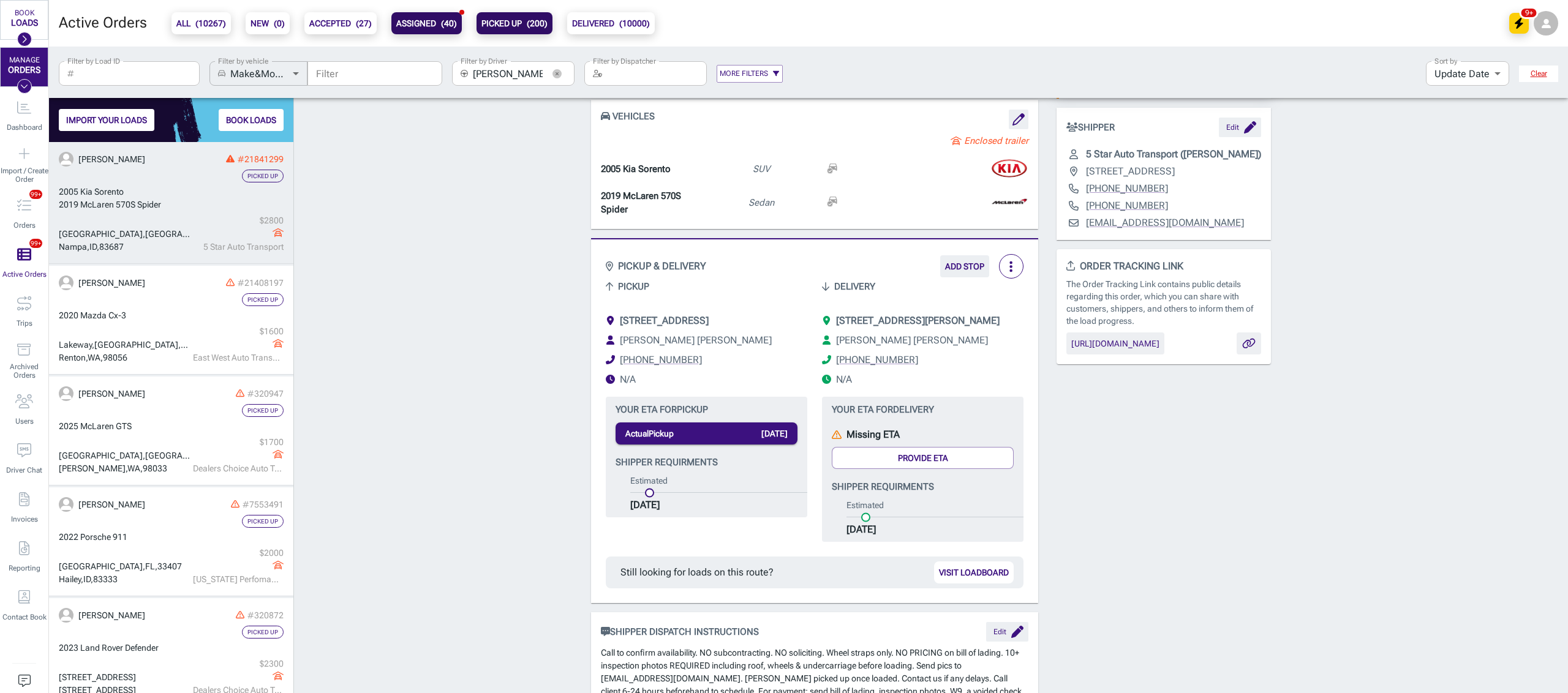
drag, startPoint x: 830, startPoint y: 302, endPoint x: 870, endPoint y: 339, distance: 54.5
click at [870, 339] on div "[STREET_ADDRESS][PERSON_NAME][PERSON_NAME] [PERSON_NAME] [PHONE_NUMBER] N/A" at bounding box center [915, 348] width 216 height 98
